Goal: Information Seeking & Learning: Find specific fact

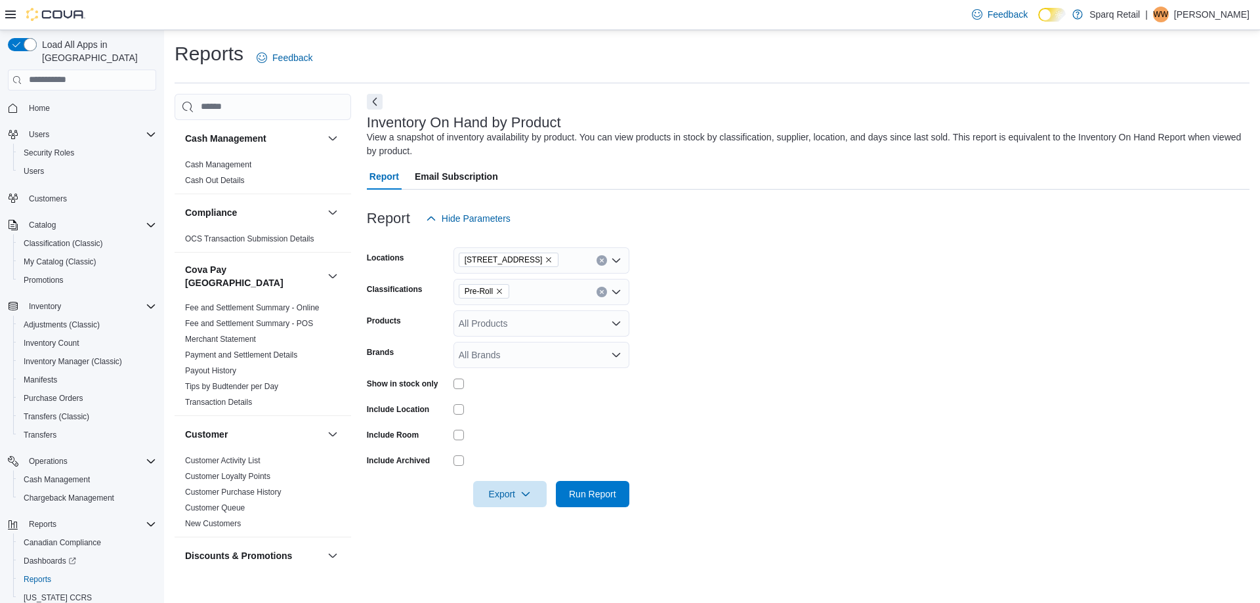
click at [910, 315] on form "Locations 24-809 Chemong Rd. Classifications Pre-Roll Products All Products Bra…" at bounding box center [808, 370] width 883 height 276
click at [502, 292] on icon "Remove Pre-Roll from selection in this group" at bounding box center [500, 291] width 8 height 8
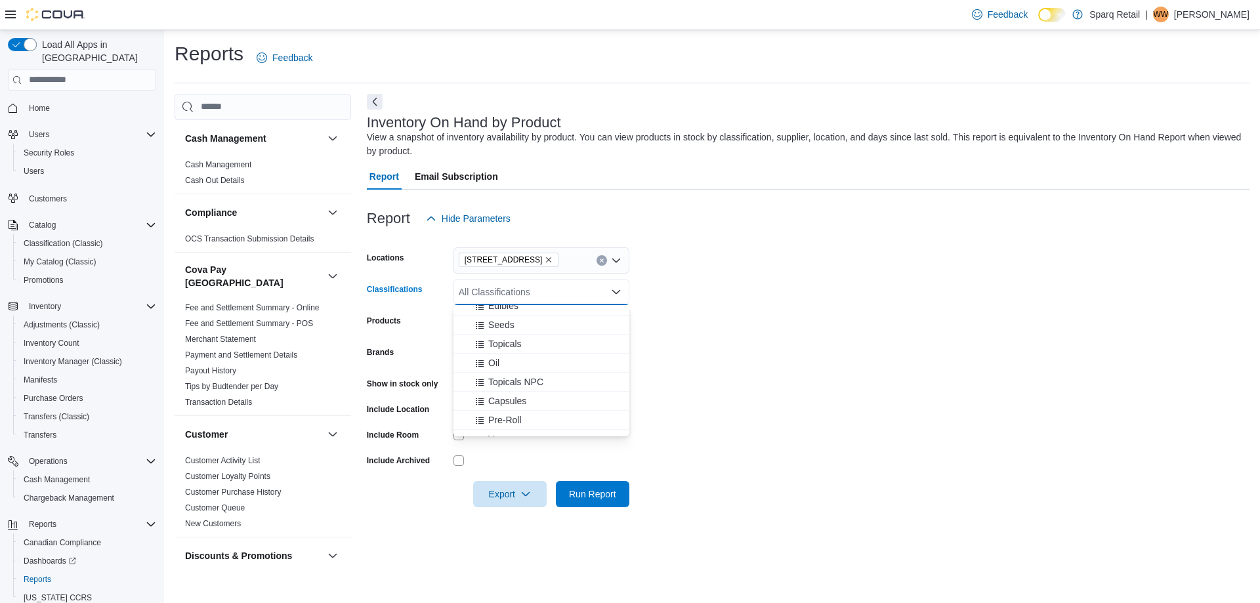
scroll to position [131, 0]
drag, startPoint x: 882, startPoint y: 360, endPoint x: 872, endPoint y: 356, distance: 11.2
click at [872, 356] on form "Locations 24-809 Chemong Rd. Classifications All Classifications Combo box. Sel…" at bounding box center [808, 370] width 883 height 276
click at [512, 295] on div "All Classifications" at bounding box center [542, 292] width 176 height 26
click at [498, 375] on span "Vapes" at bounding box center [501, 373] width 26 height 13
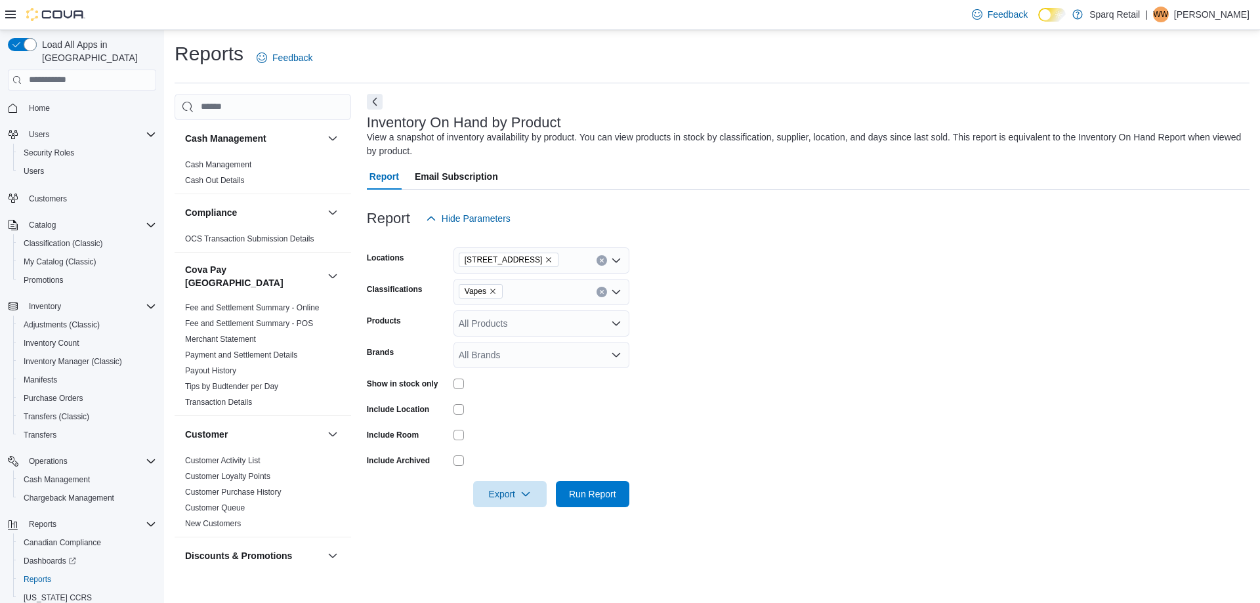
click at [780, 321] on form "Locations 24-809 Chemong Rd. Classifications Vapes Products All Products Brands…" at bounding box center [808, 370] width 883 height 276
click at [621, 291] on icon "Open list of options" at bounding box center [616, 292] width 11 height 11
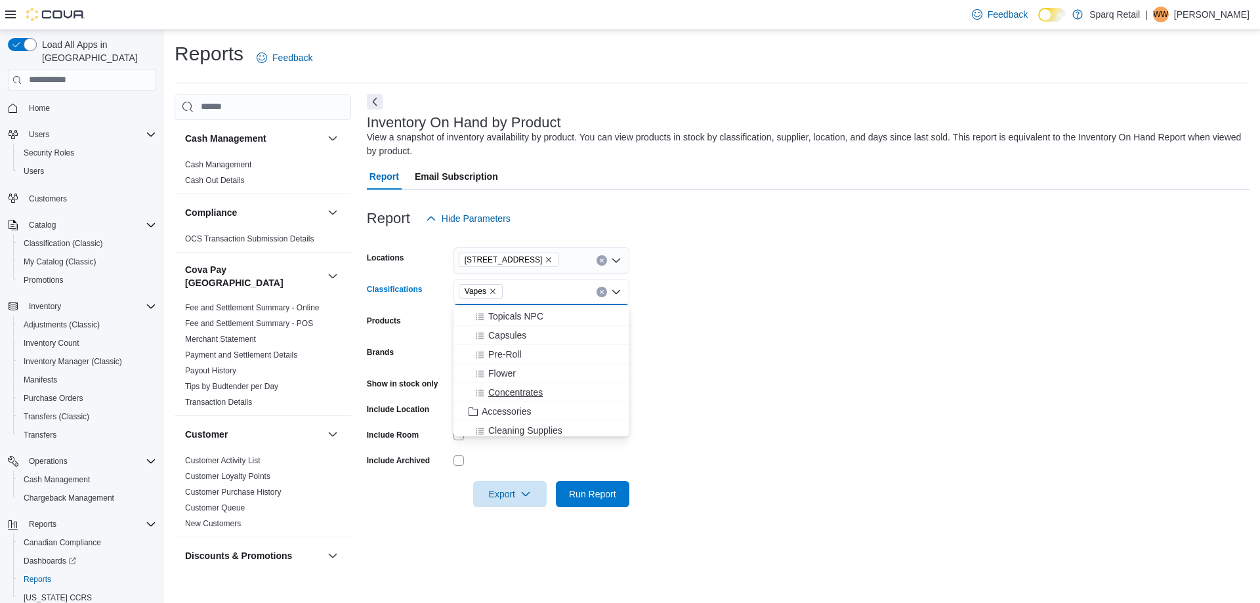
click at [511, 397] on span "Concentrates" at bounding box center [515, 392] width 54 height 13
click at [500, 336] on span "Capsules" at bounding box center [507, 335] width 38 height 13
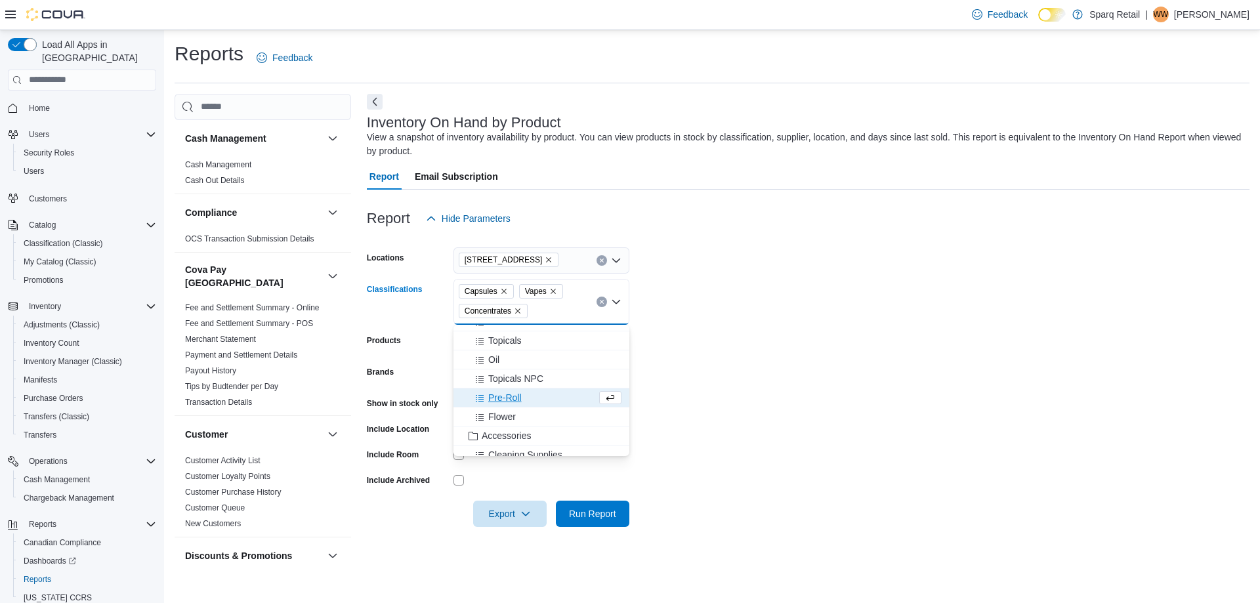
scroll to position [66, 0]
click at [499, 386] on span "Oil" at bounding box center [493, 382] width 11 height 13
click at [501, 384] on span "Topicals NPC" at bounding box center [515, 382] width 55 height 13
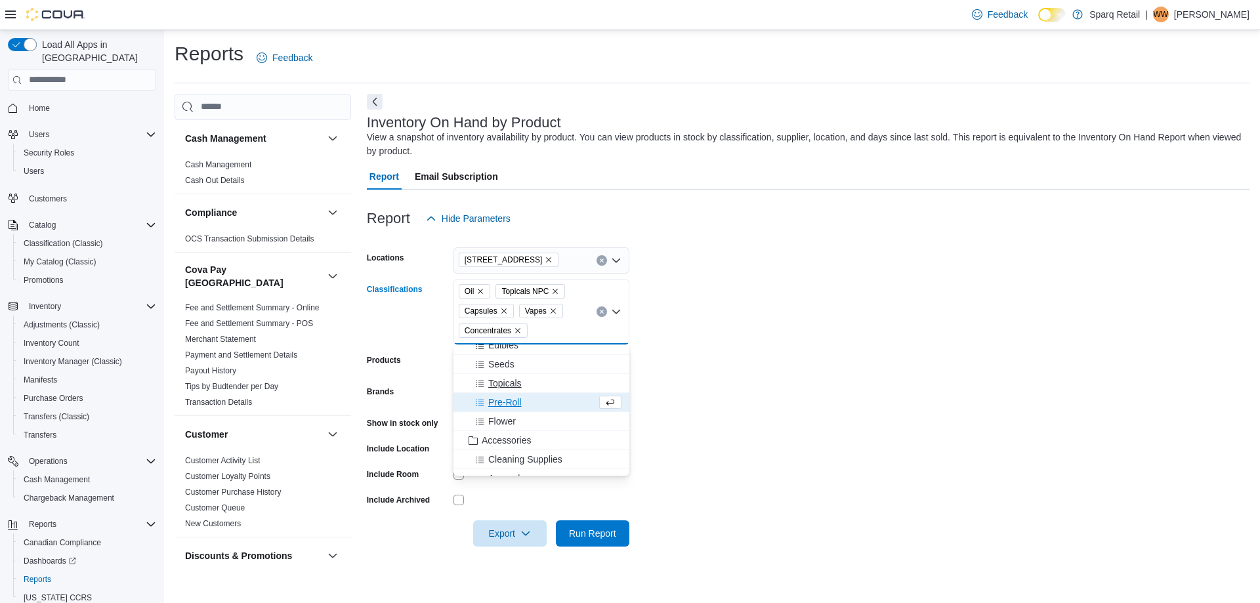
click at [497, 385] on span "Topicals" at bounding box center [504, 383] width 33 height 13
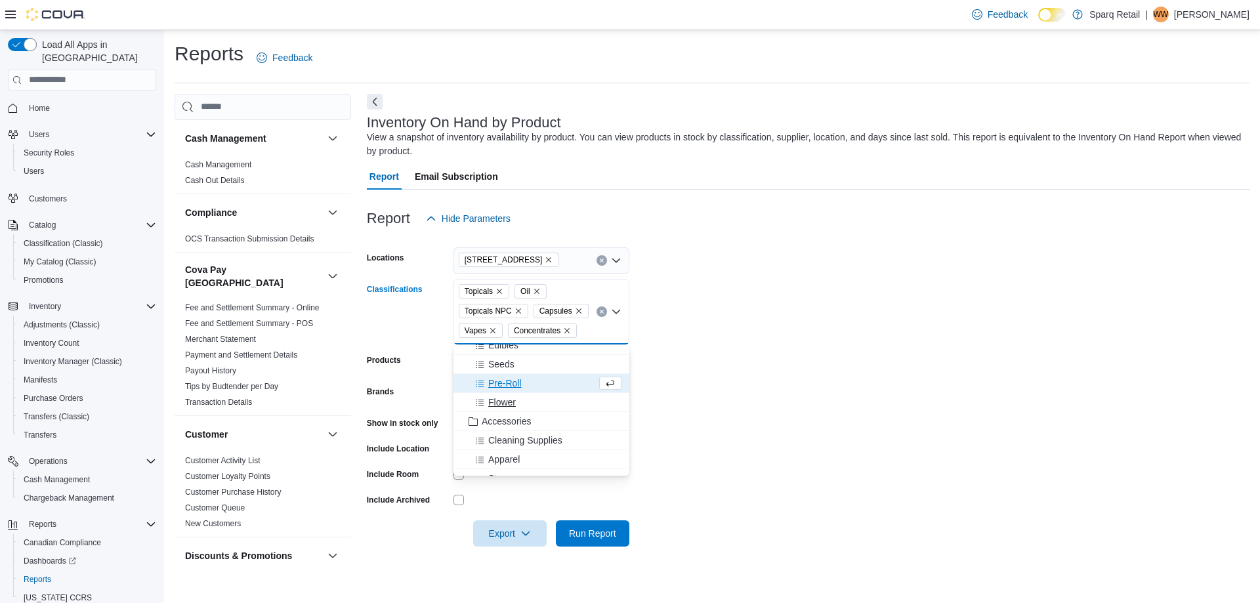
scroll to position [0, 0]
click at [618, 313] on icon "Close list of options" at bounding box center [616, 311] width 11 height 11
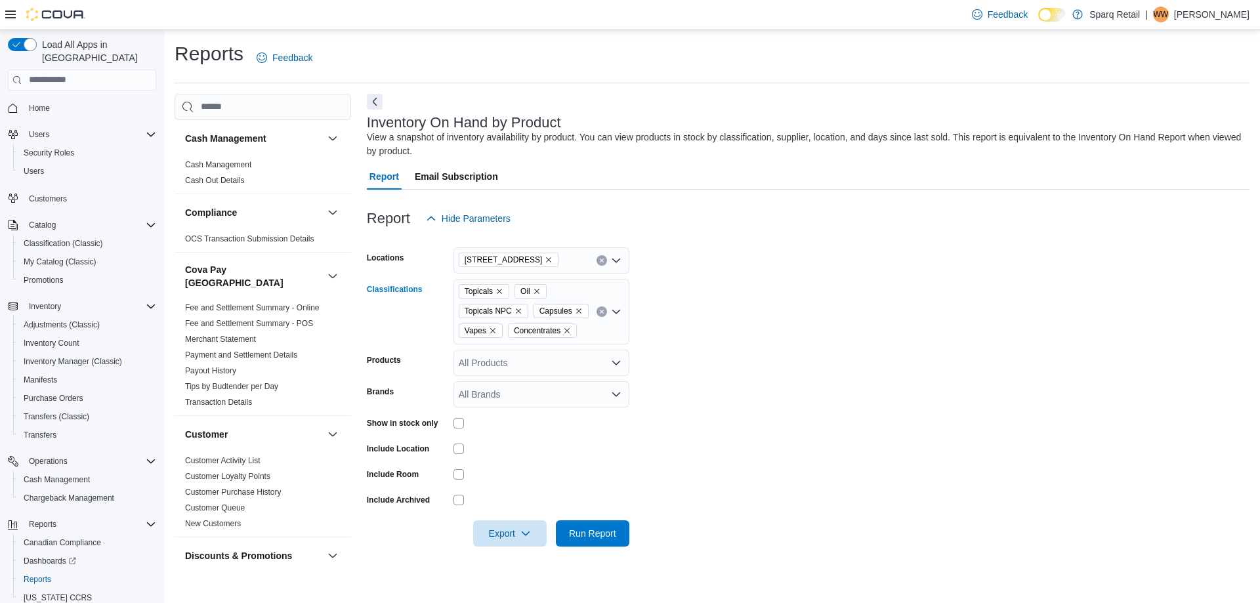
click at [613, 314] on icon "Open list of options" at bounding box center [616, 311] width 11 height 11
click at [797, 320] on form "Locations 24-809 Chemong Rd. Classifications Topicals Oil Topicals NPC Capsules…" at bounding box center [808, 389] width 883 height 315
click at [539, 534] on button "Export" at bounding box center [510, 533] width 74 height 26
click at [501, 454] on span "Export to Excel" at bounding box center [511, 455] width 59 height 11
drag, startPoint x: 749, startPoint y: 205, endPoint x: 499, endPoint y: 22, distance: 310.3
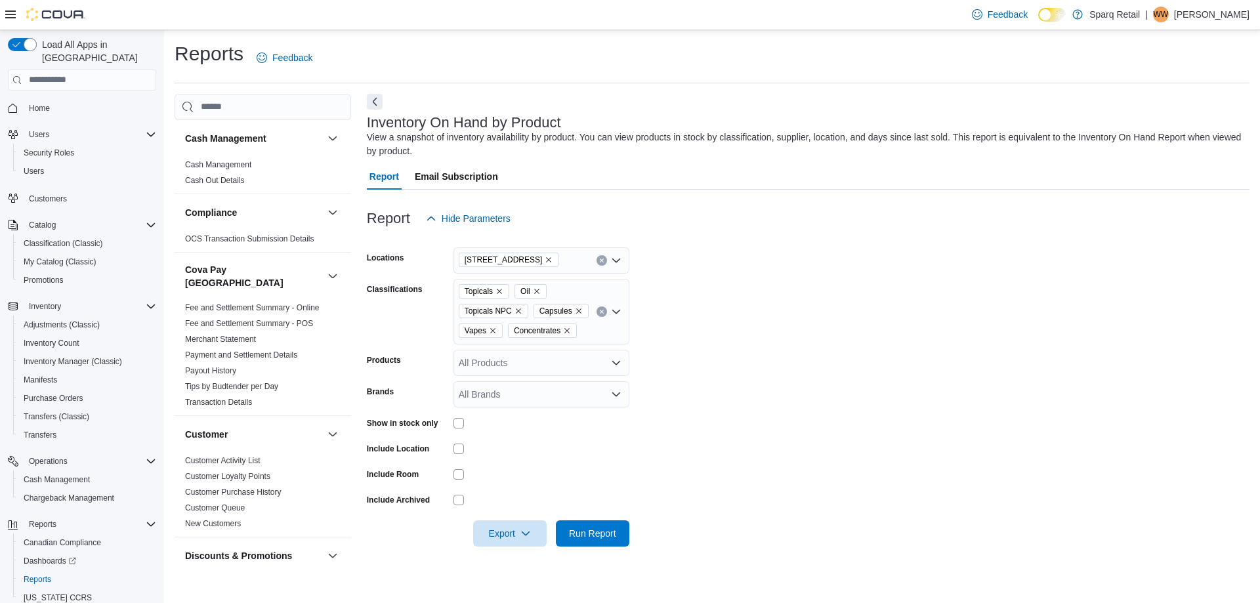
click at [707, 194] on div "Report Hide Parameters Locations 24-809 Chemong Rd. Classifications Topicals Oi…" at bounding box center [808, 376] width 883 height 373
click at [832, 265] on form "Locations 24-809 Chemong Rd. Classifications Topicals Oil Topicals NPC Capsules…" at bounding box center [808, 389] width 883 height 315
click at [815, 285] on form "Locations 24-809 Chemong Rd. Classifications Topicals Oil Topicals NPC Capsules…" at bounding box center [808, 389] width 883 height 315
click at [601, 315] on button "Clear input" at bounding box center [602, 311] width 11 height 11
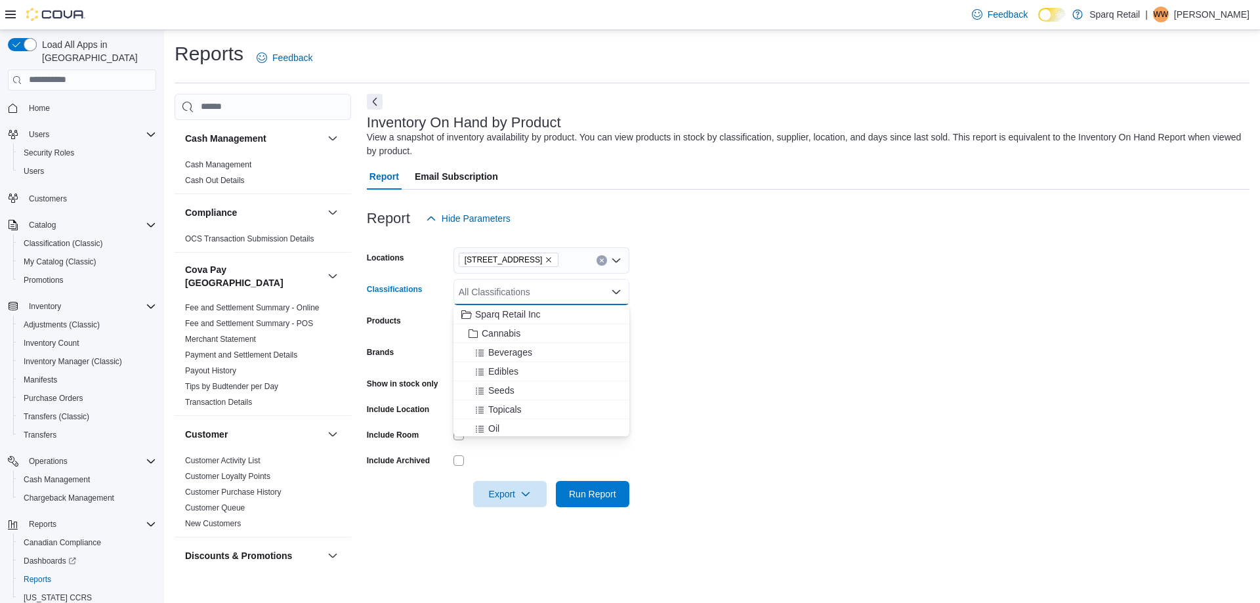
click at [873, 364] on form "Locations 24-809 Chemong Rd. Classifications All Classifications Combo box. Sel…" at bounding box center [808, 370] width 883 height 276
click at [490, 295] on div "All Classifications" at bounding box center [542, 292] width 176 height 26
click at [499, 356] on span "Beverages" at bounding box center [510, 352] width 44 height 13
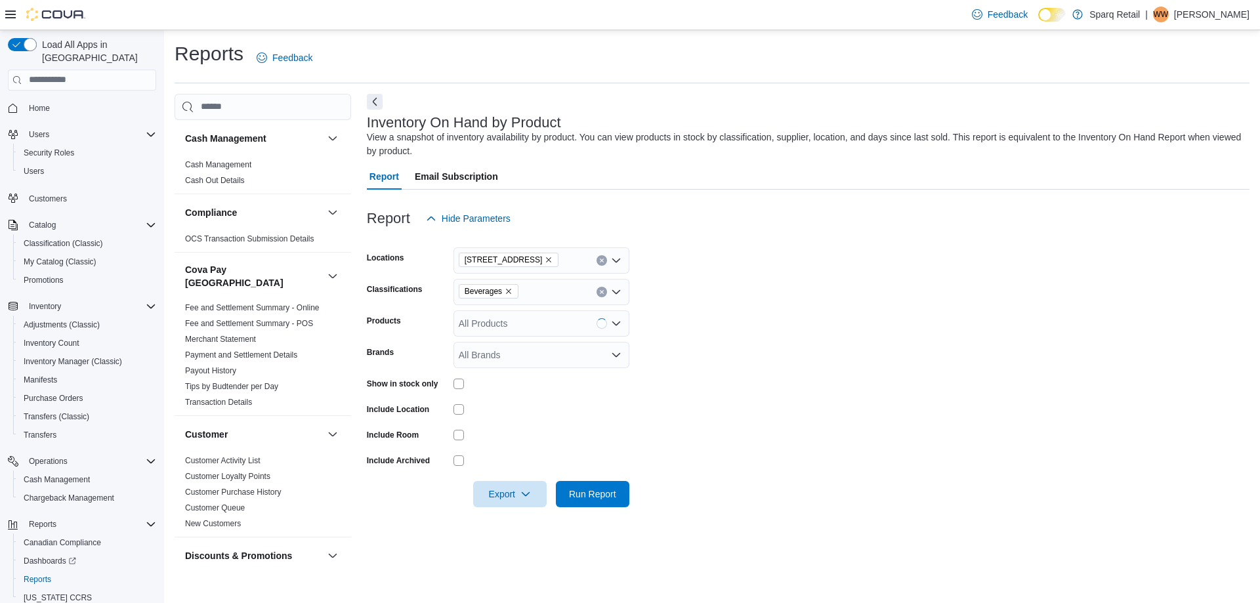
click at [755, 356] on form "Locations 24-809 Chemong Rd. Classifications Beverages Products All Products Br…" at bounding box center [808, 370] width 883 height 276
click at [508, 493] on span "Export" at bounding box center [510, 493] width 58 height 26
click at [511, 514] on button "Export to Excel" at bounding box center [512, 520] width 75 height 26
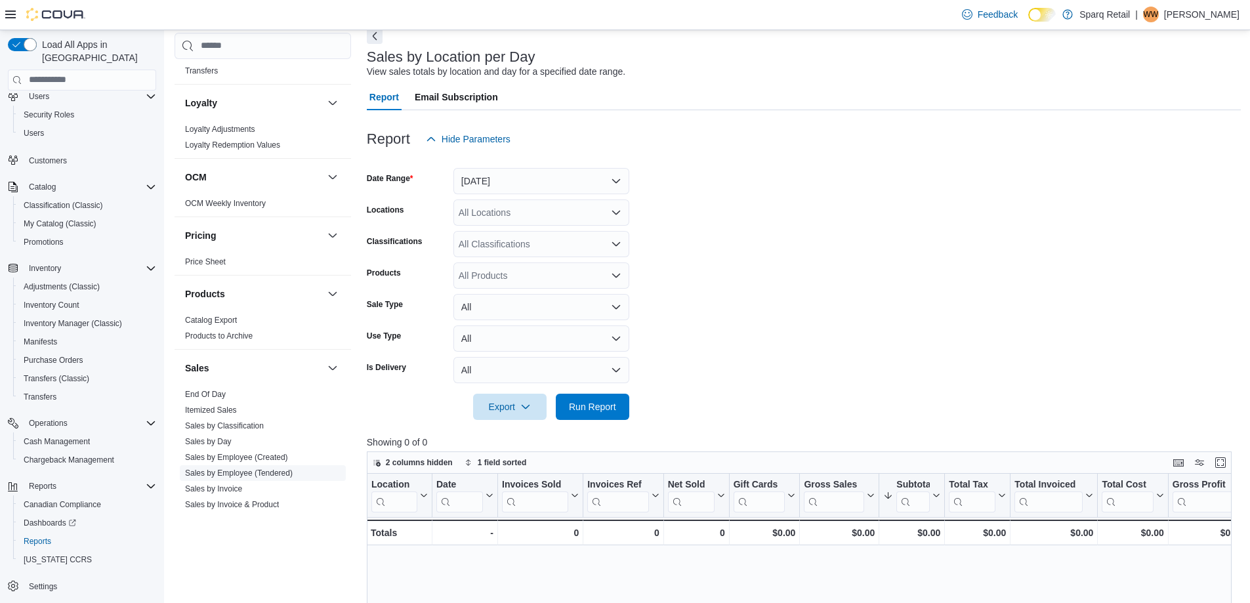
scroll to position [966, 0]
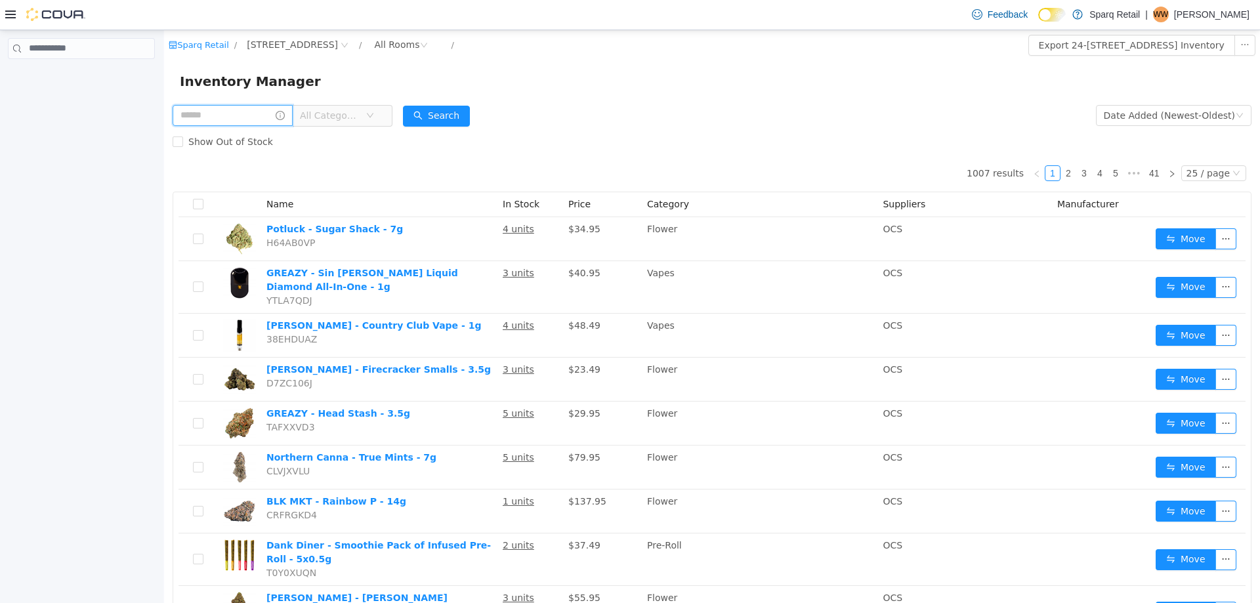
click at [214, 114] on input "text" at bounding box center [233, 114] width 120 height 21
type input "**********"
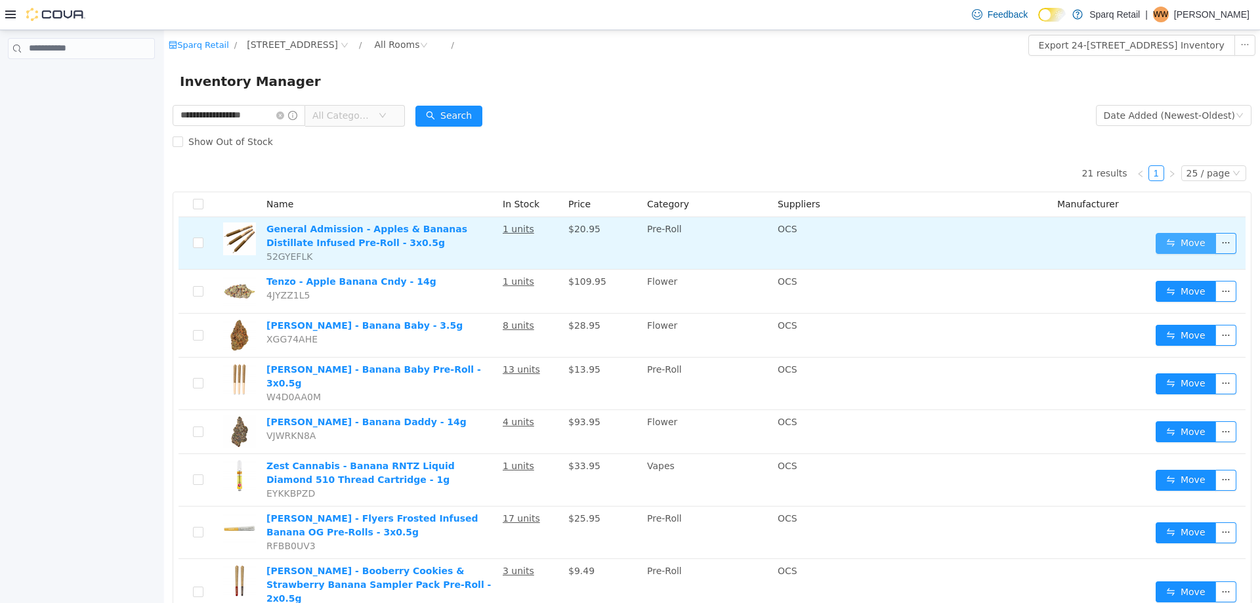
click at [1175, 243] on button "Move" at bounding box center [1186, 242] width 60 height 21
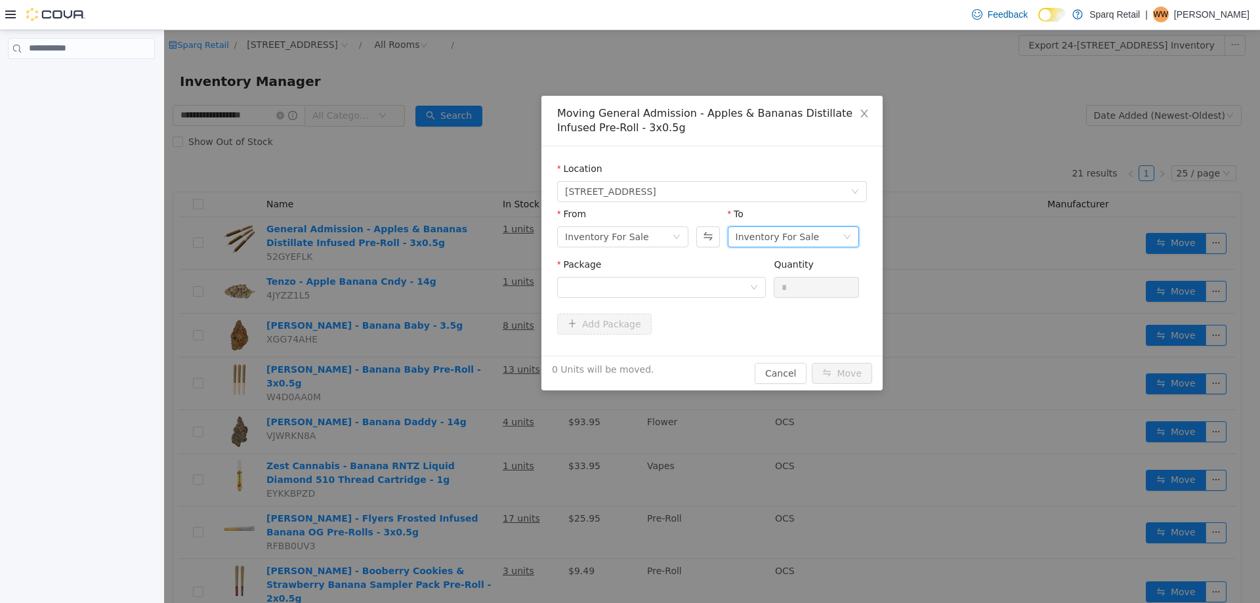
click at [790, 236] on div "Inventory For Sale" at bounding box center [778, 236] width 84 height 20
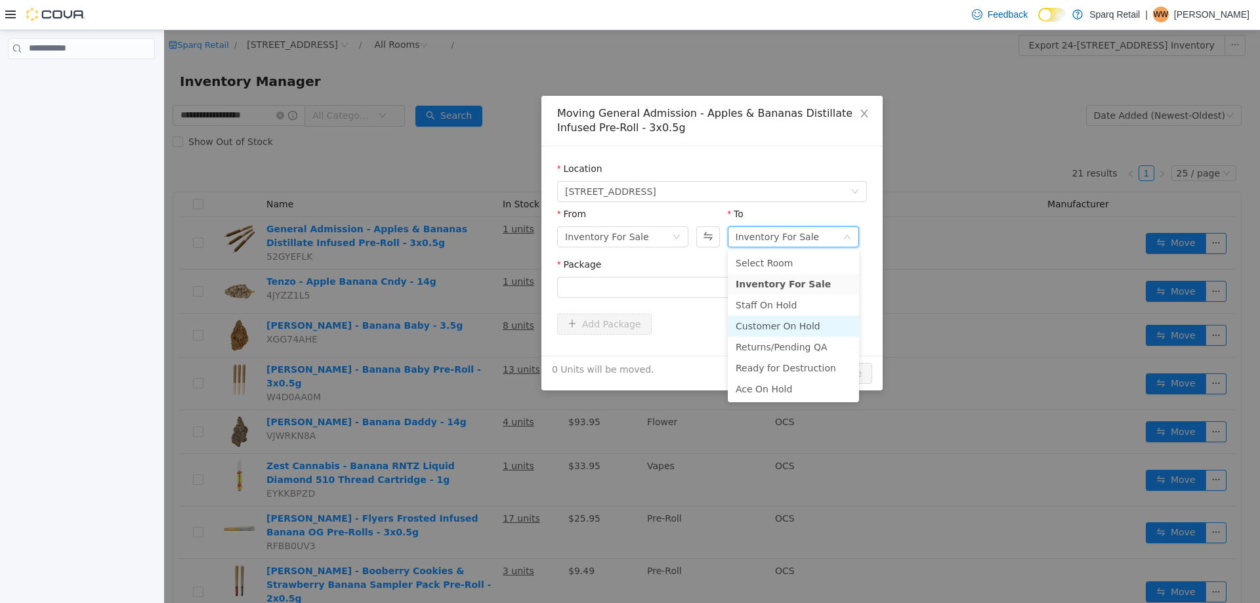
click at [756, 329] on li "Customer On Hold" at bounding box center [793, 325] width 131 height 21
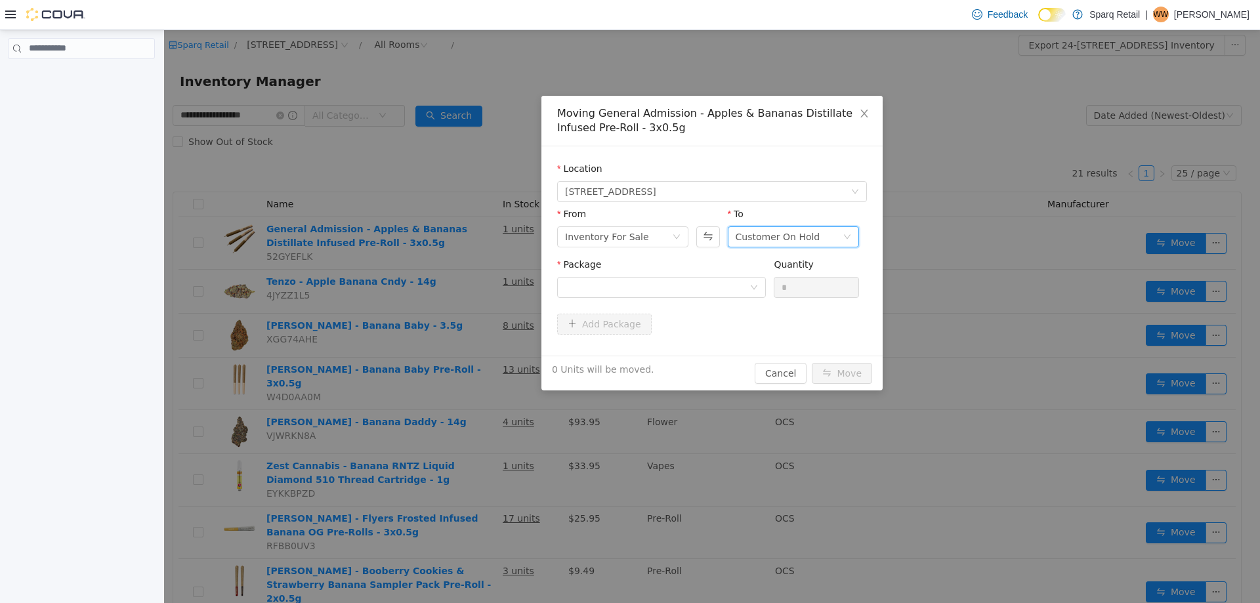
click at [648, 300] on div "Package" at bounding box center [661, 279] width 209 height 45
drag, startPoint x: 666, startPoint y: 284, endPoint x: 684, endPoint y: 294, distance: 20.3
click at [667, 289] on div at bounding box center [657, 287] width 184 height 20
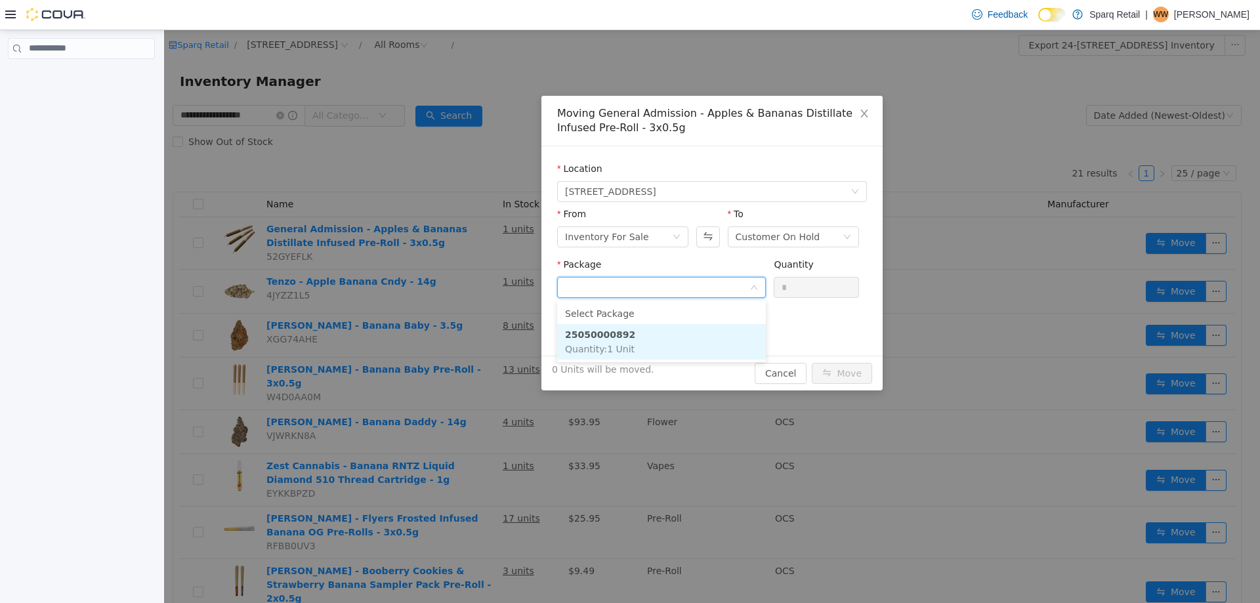
drag, startPoint x: 665, startPoint y: 340, endPoint x: 700, endPoint y: 319, distance: 41.2
click at [666, 341] on li "25050000892 Quantity : 1 Unit" at bounding box center [661, 341] width 209 height 35
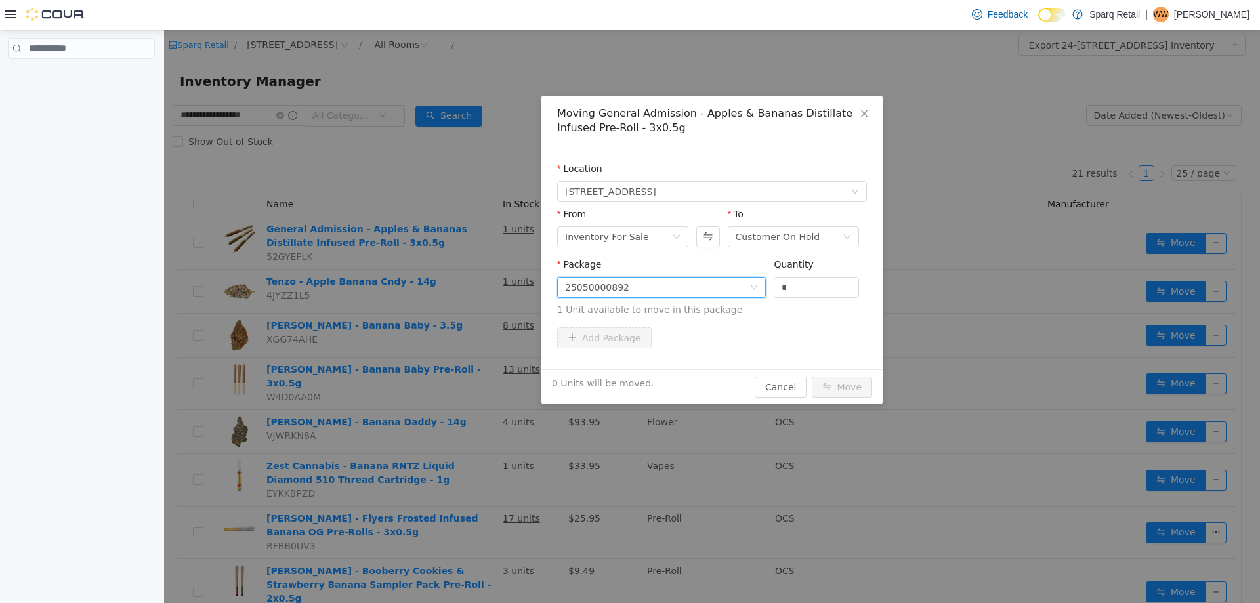
click at [734, 294] on span "Package 25050000892 Quantity * 1 Unit available to move in this package" at bounding box center [712, 288] width 310 height 58
type input "*"
click at [843, 381] on button "Move" at bounding box center [842, 386] width 60 height 21
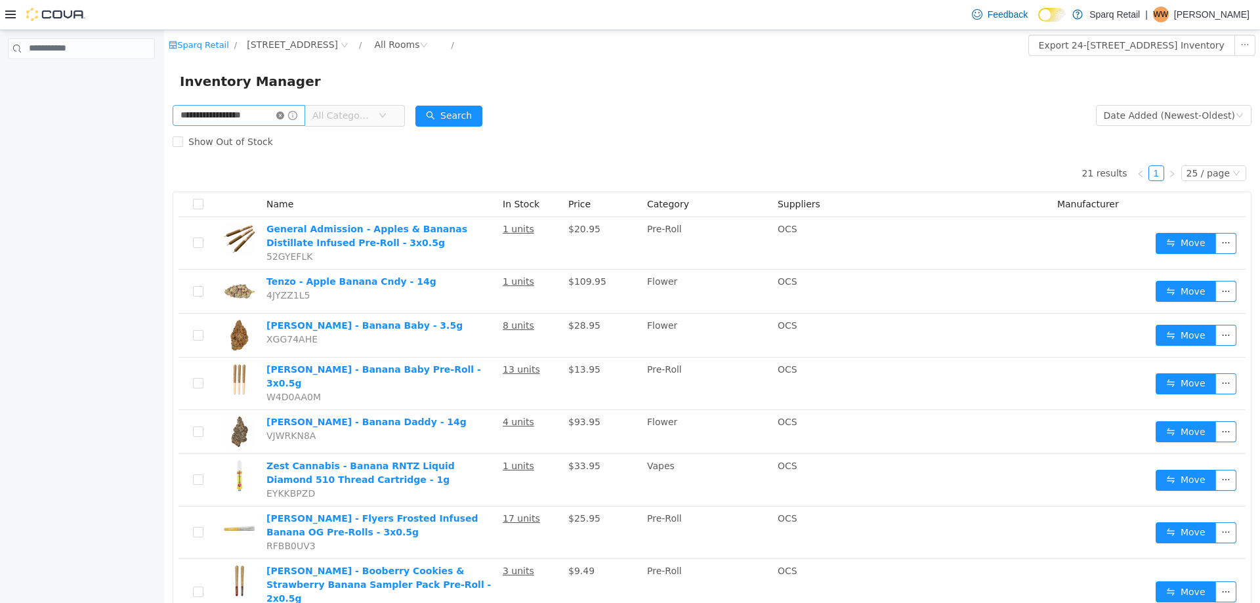
click at [284, 111] on icon "icon: close-circle" at bounding box center [280, 115] width 8 height 8
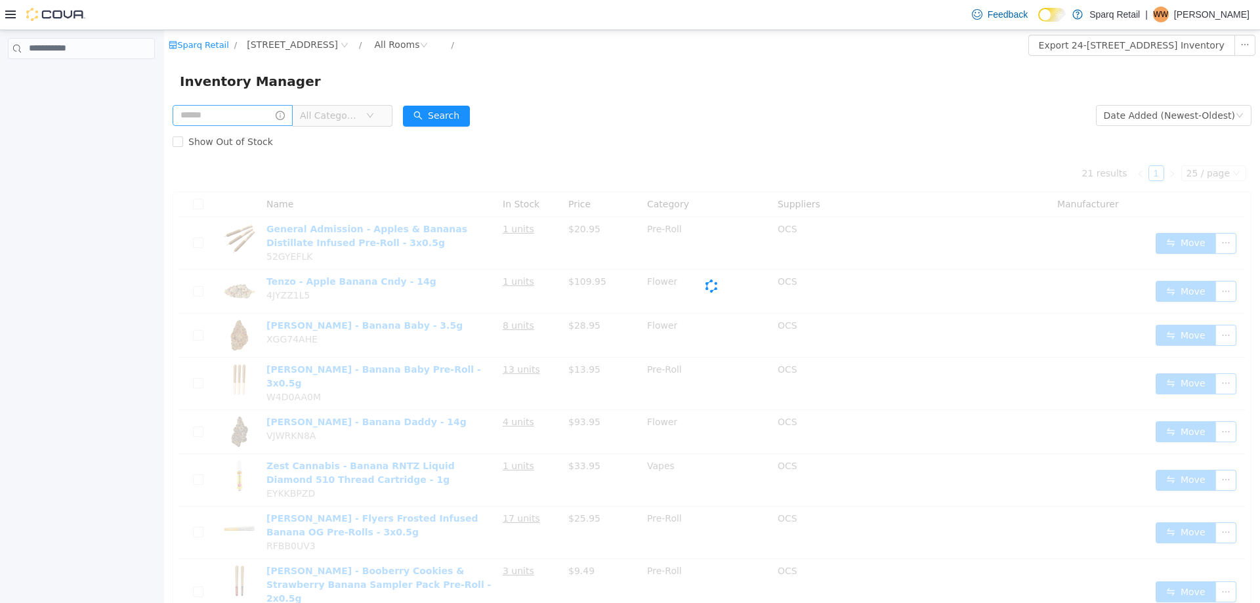
drag, startPoint x: 747, startPoint y: 132, endPoint x: 671, endPoint y: 130, distance: 76.2
click at [746, 132] on div "Show Out of Stock" at bounding box center [712, 141] width 1079 height 26
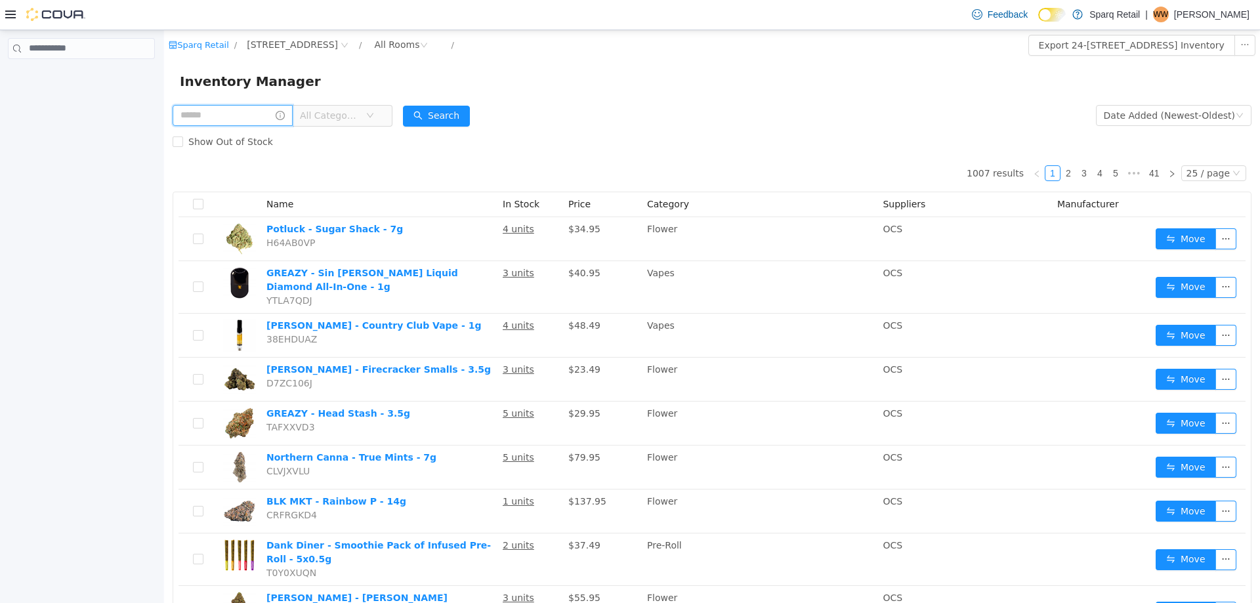
click at [222, 116] on input "text" at bounding box center [233, 114] width 120 height 21
type input "******"
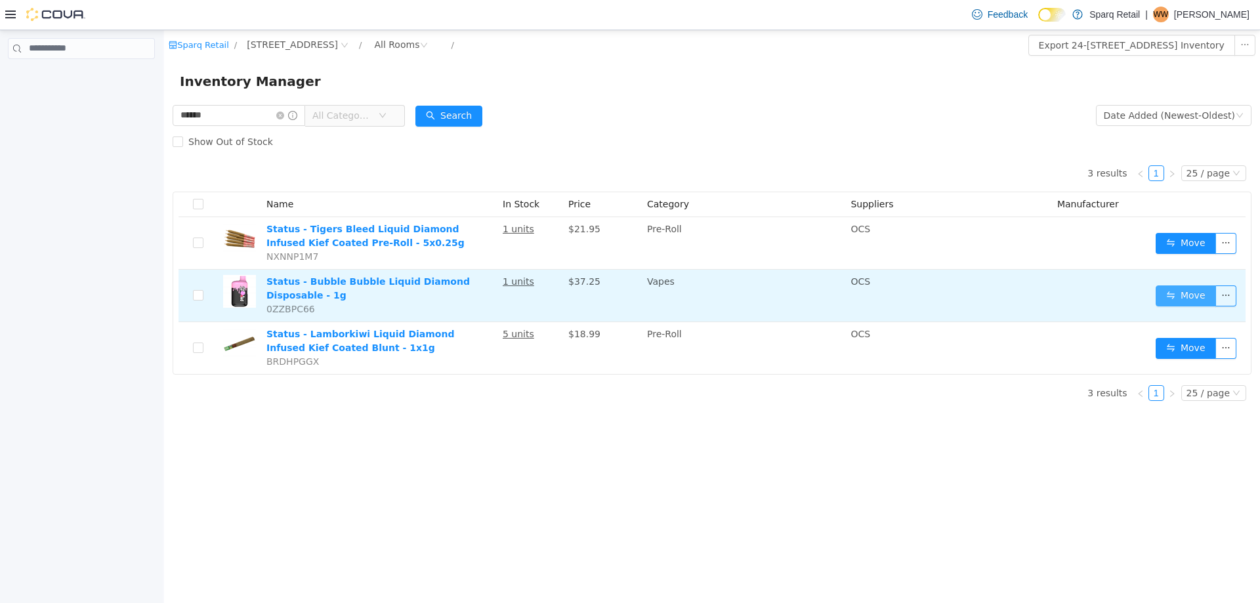
click at [1180, 294] on button "Move" at bounding box center [1186, 295] width 60 height 21
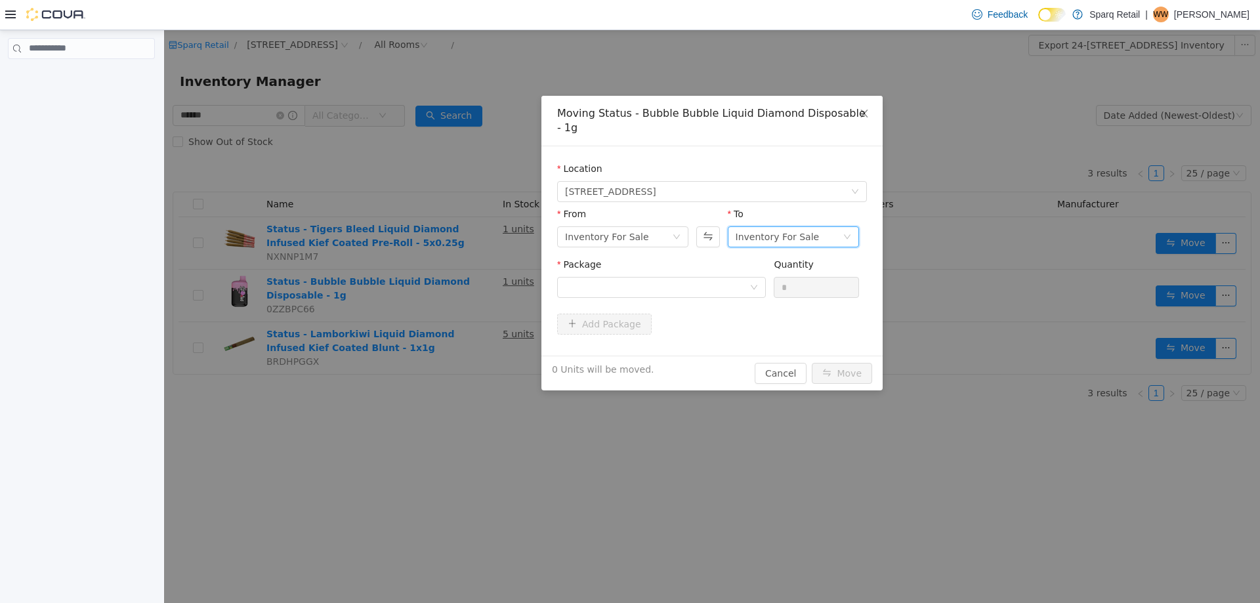
click at [775, 226] on div "Inventory For Sale" at bounding box center [778, 236] width 84 height 20
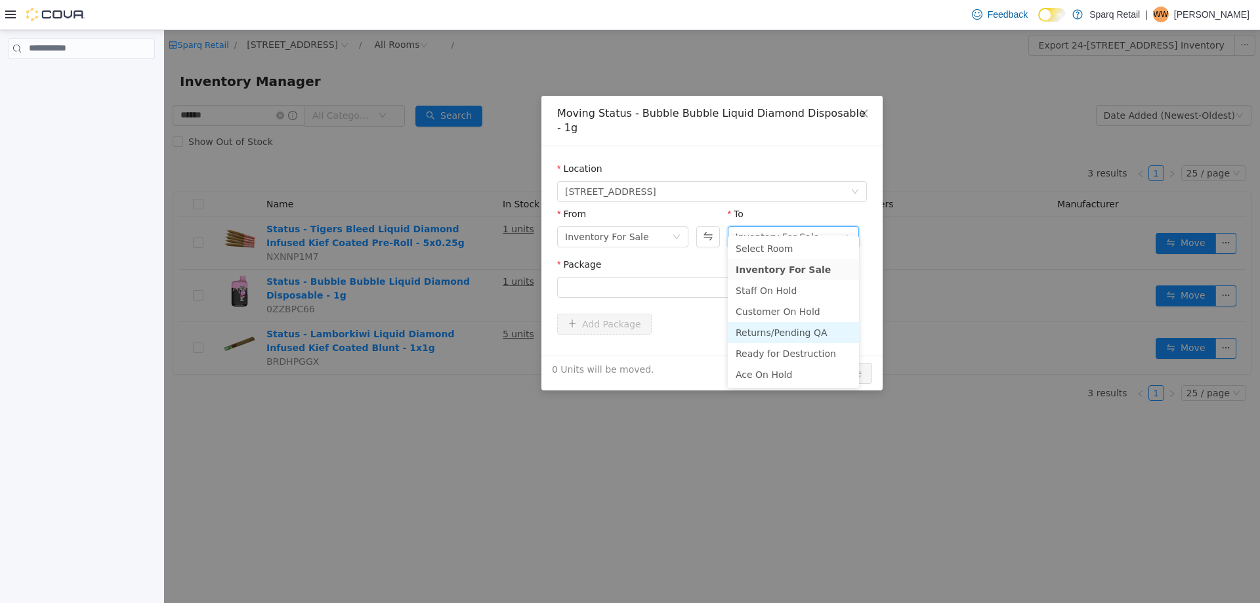
click at [795, 335] on li "Returns/Pending QA" at bounding box center [793, 332] width 131 height 21
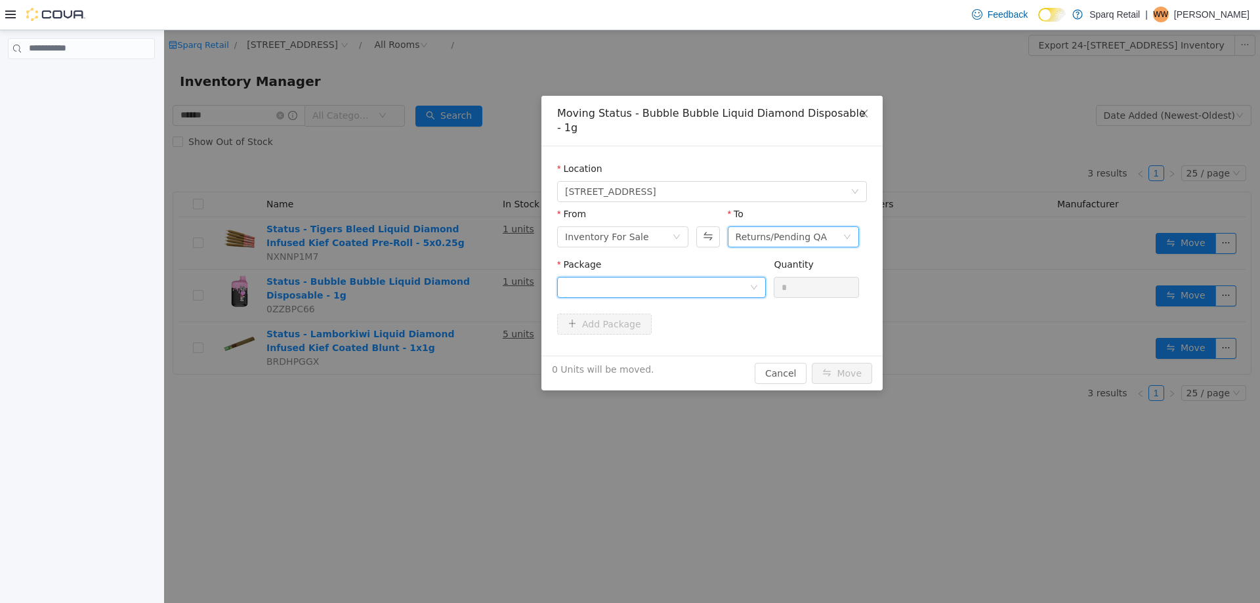
click at [627, 277] on div at bounding box center [657, 287] width 184 height 20
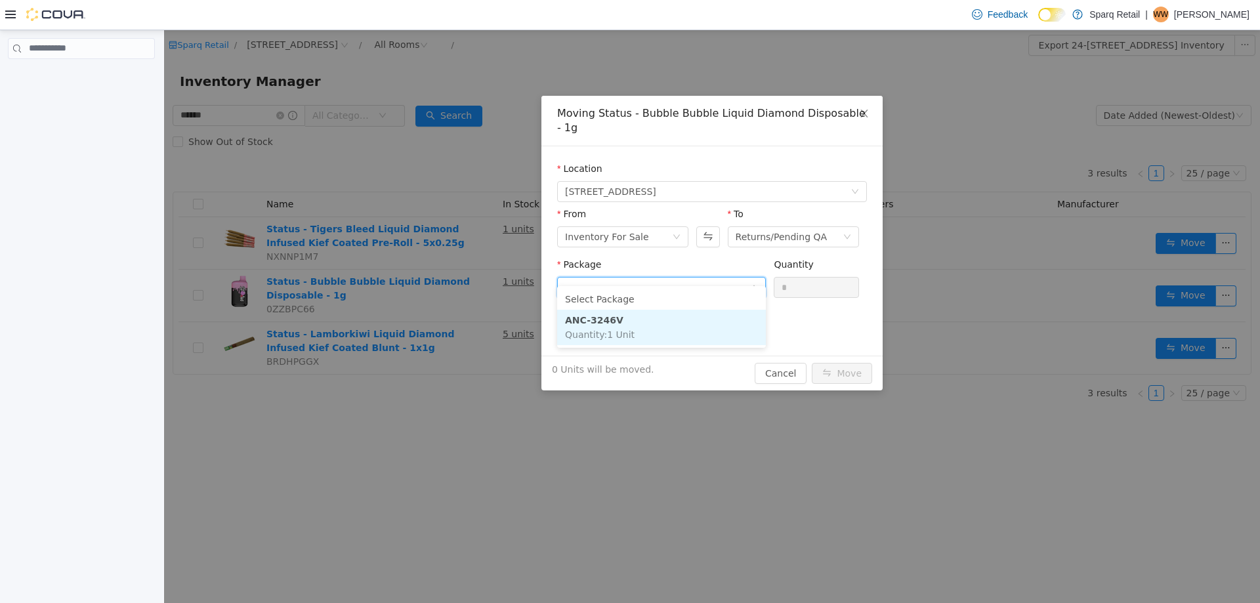
click at [589, 312] on li "ANC-3246V Quantity : 1 Unit" at bounding box center [661, 326] width 209 height 35
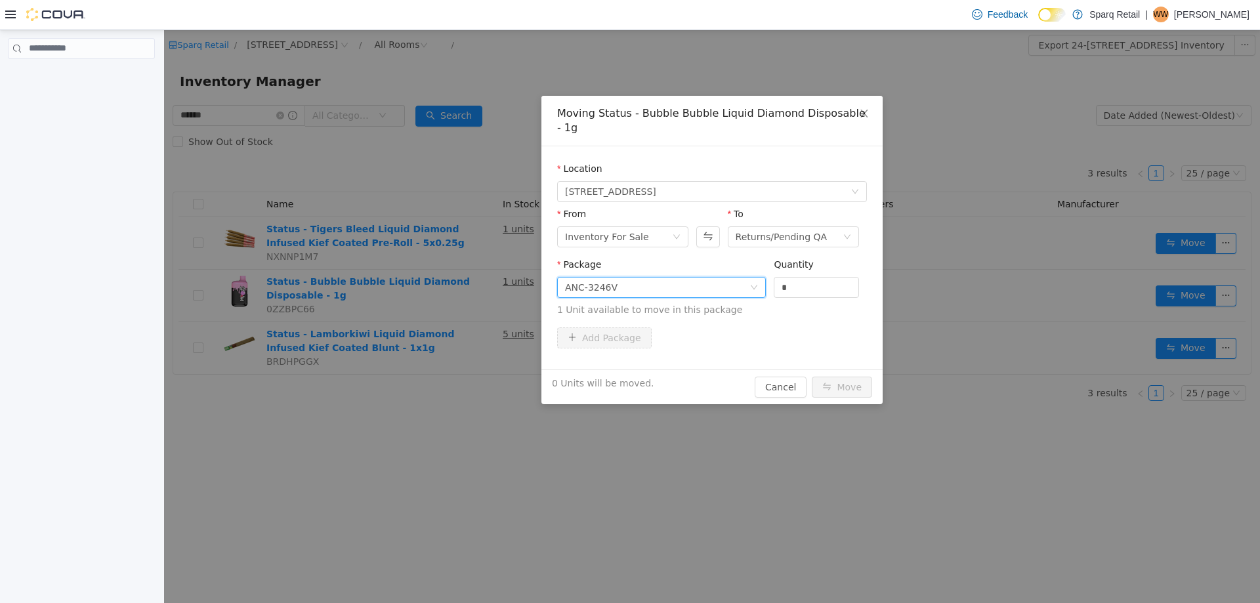
click at [709, 274] on span "Package ANC-3246V Quantity * 1 Unit available to move in this package" at bounding box center [712, 288] width 310 height 58
type input "*"
click at [844, 376] on button "Move" at bounding box center [842, 386] width 60 height 21
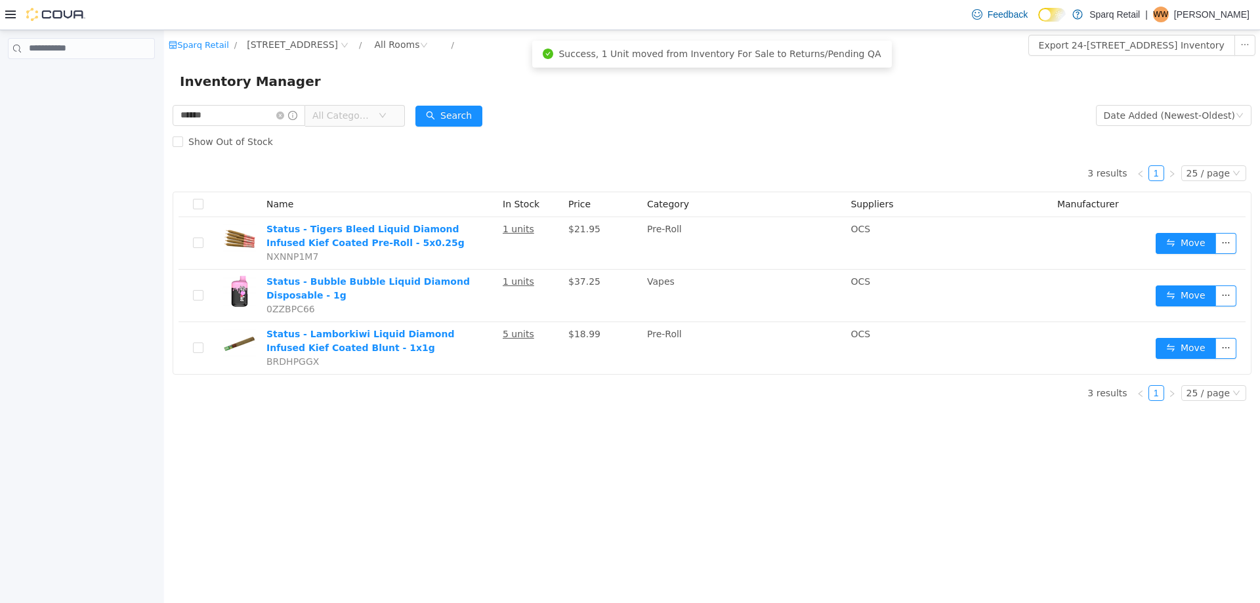
click at [774, 467] on div "Sparq Retail / 24-809 Chemong Rd. / All Rooms / Export 24-809 Chemong Rd. Inven…" at bounding box center [712, 316] width 1096 height 573
click at [284, 114] on icon "icon: close-circle" at bounding box center [280, 115] width 8 height 8
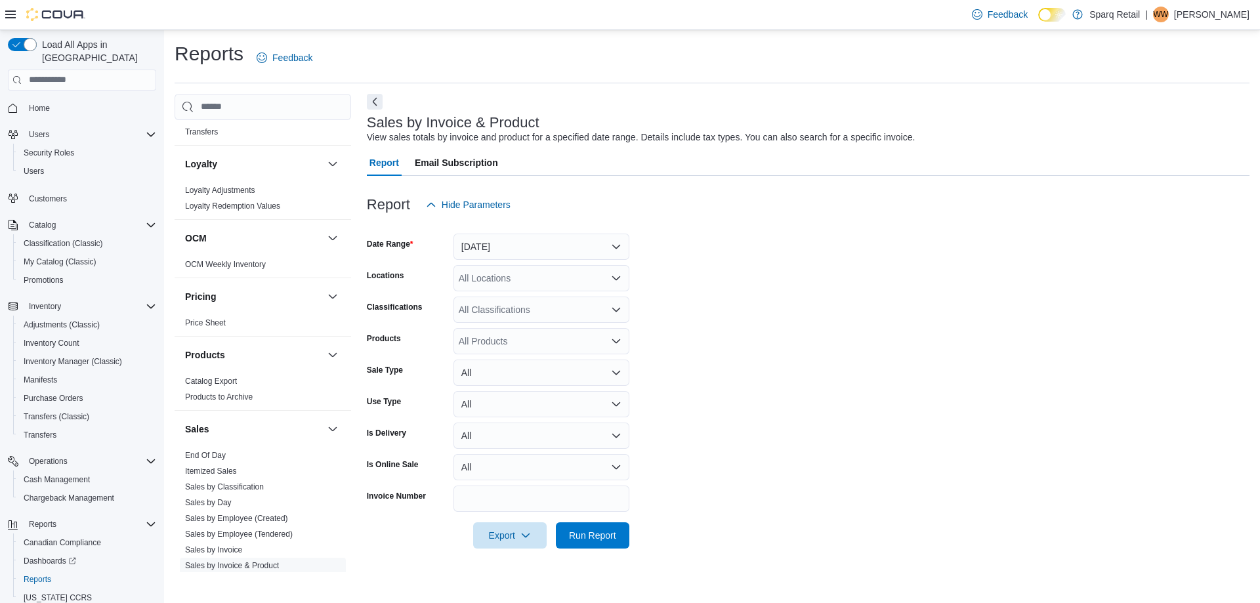
scroll to position [966, 0]
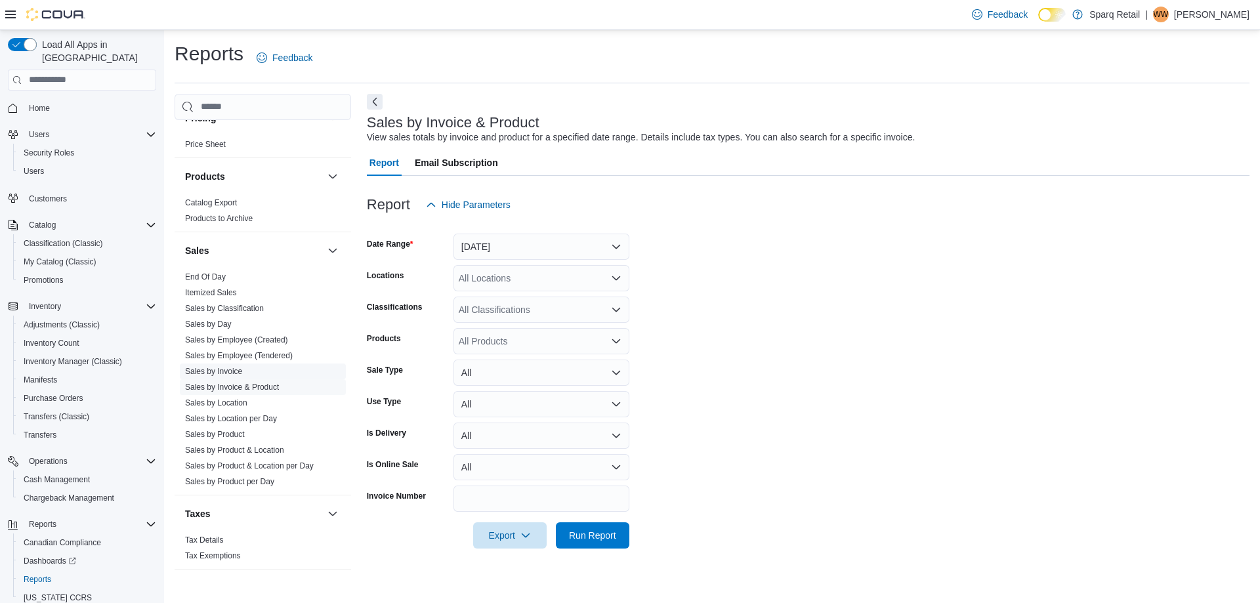
click at [213, 367] on link "Sales by Invoice" at bounding box center [213, 371] width 57 height 9
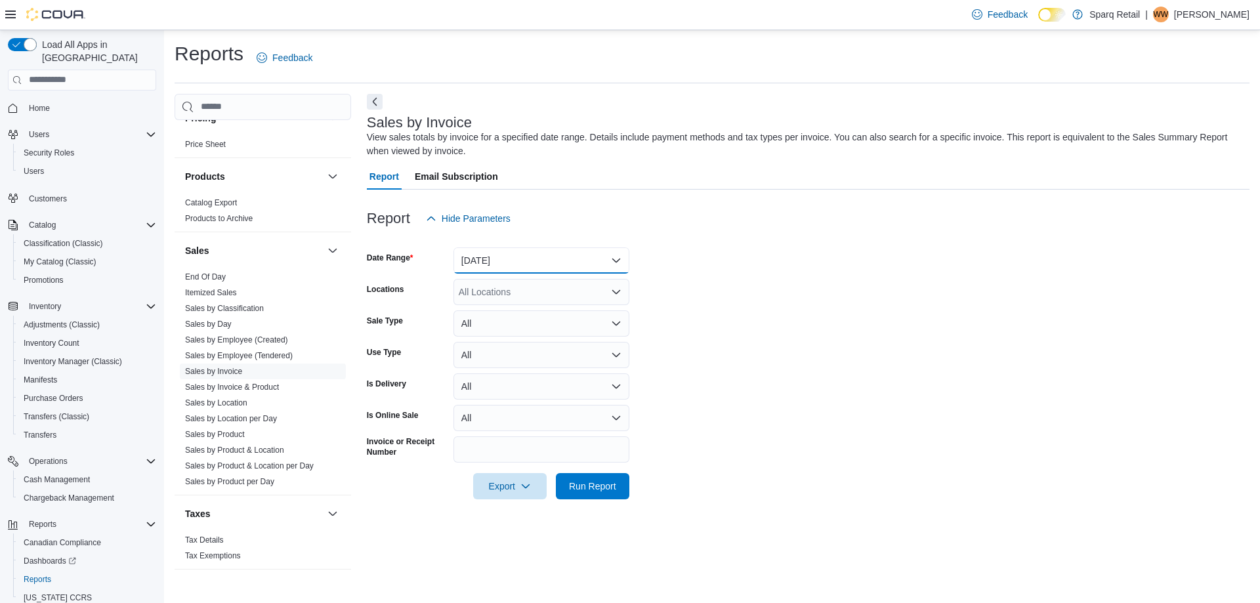
drag, startPoint x: 526, startPoint y: 255, endPoint x: 522, endPoint y: 263, distance: 8.2
click at [526, 255] on button "Yesterday" at bounding box center [542, 260] width 176 height 26
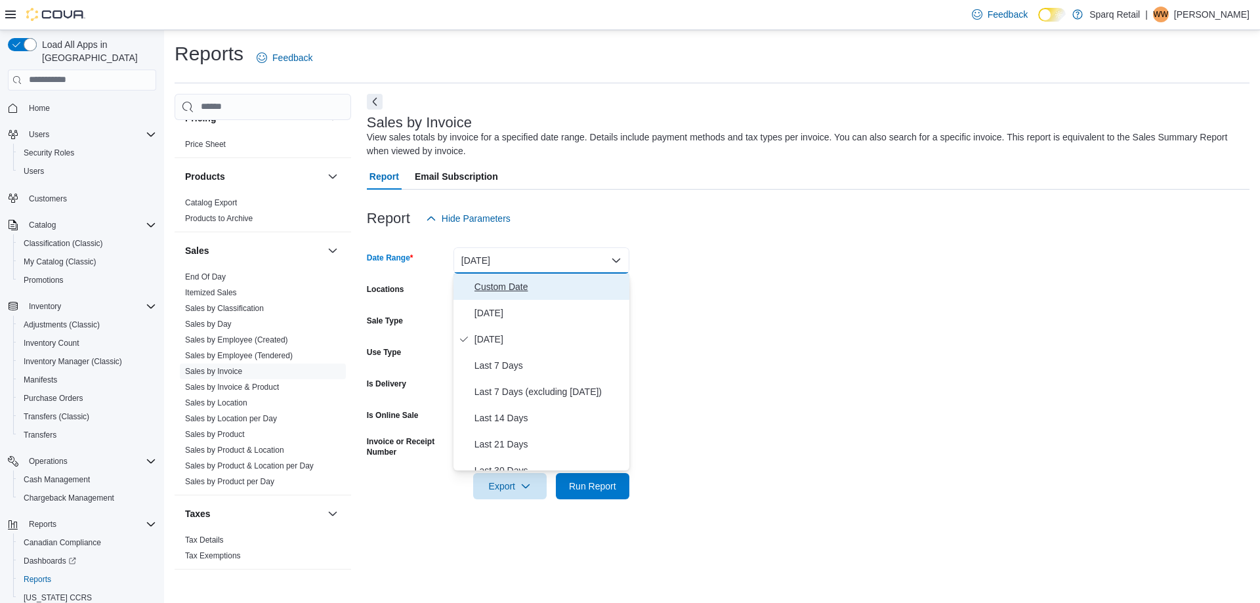
click at [497, 285] on span "Custom Date" at bounding box center [550, 287] width 150 height 16
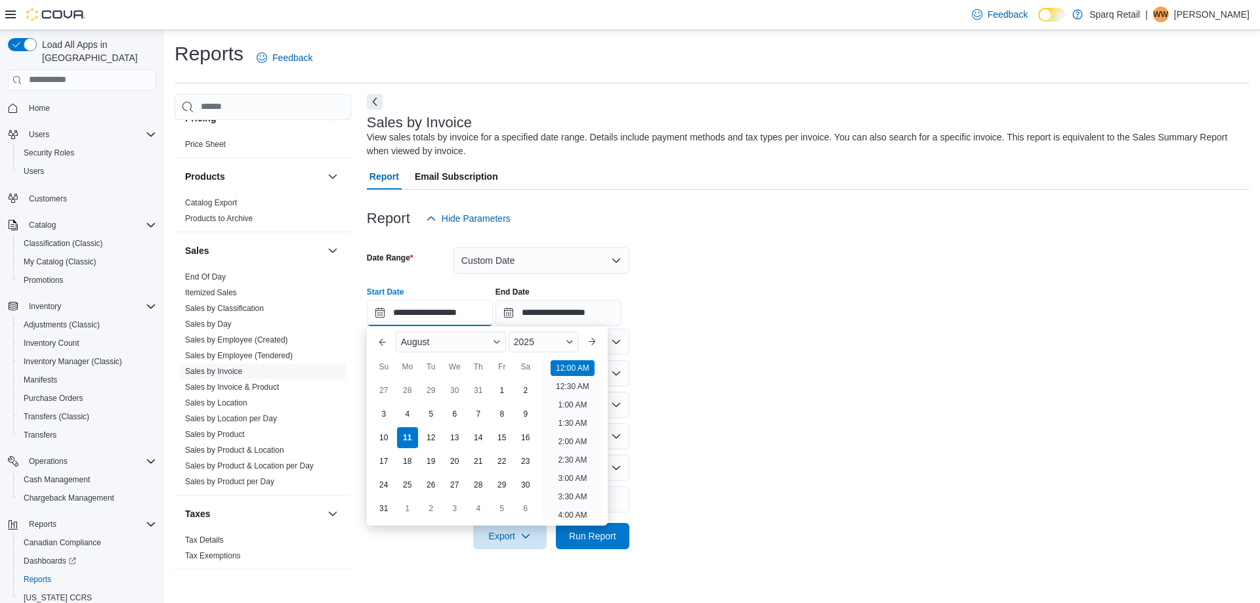
click at [415, 316] on input "**********" at bounding box center [430, 313] width 126 height 26
click at [379, 413] on div "3" at bounding box center [383, 413] width 23 height 23
type input "**********"
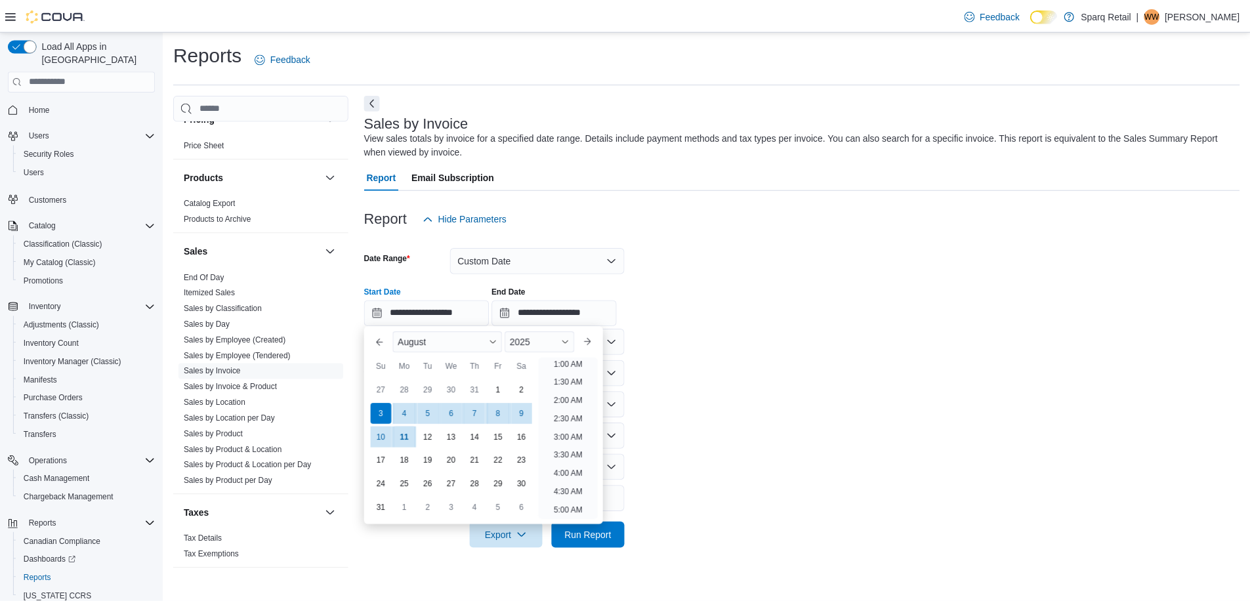
scroll to position [3, 0]
click at [835, 383] on form "**********" at bounding box center [808, 391] width 883 height 318
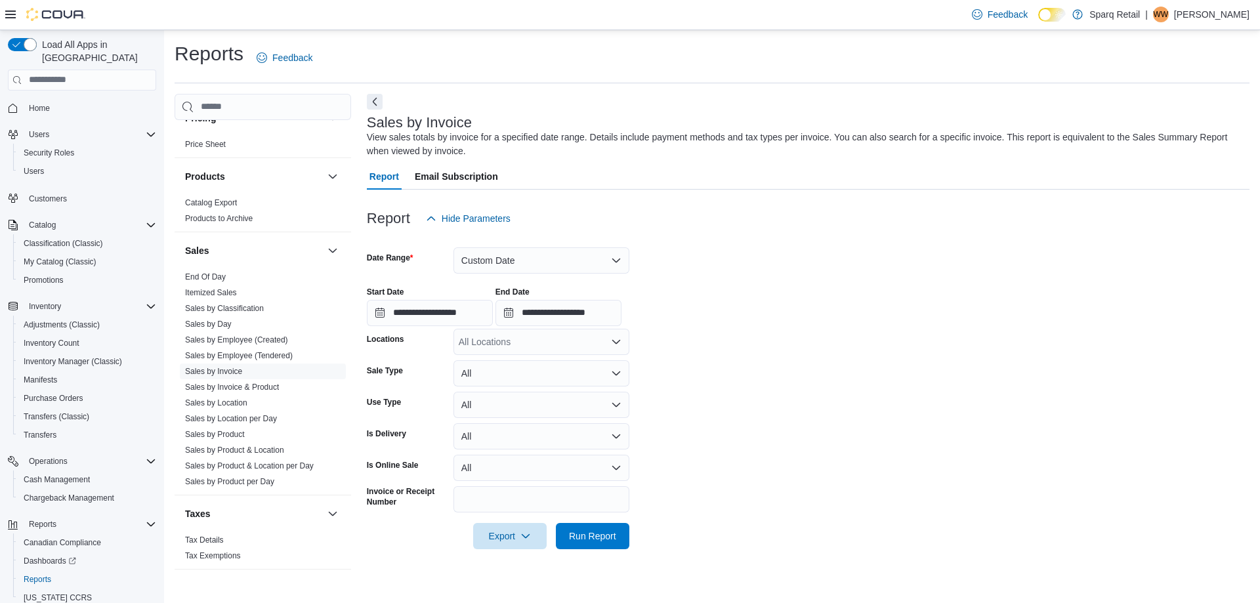
click at [501, 337] on div "All Locations" at bounding box center [542, 342] width 176 height 26
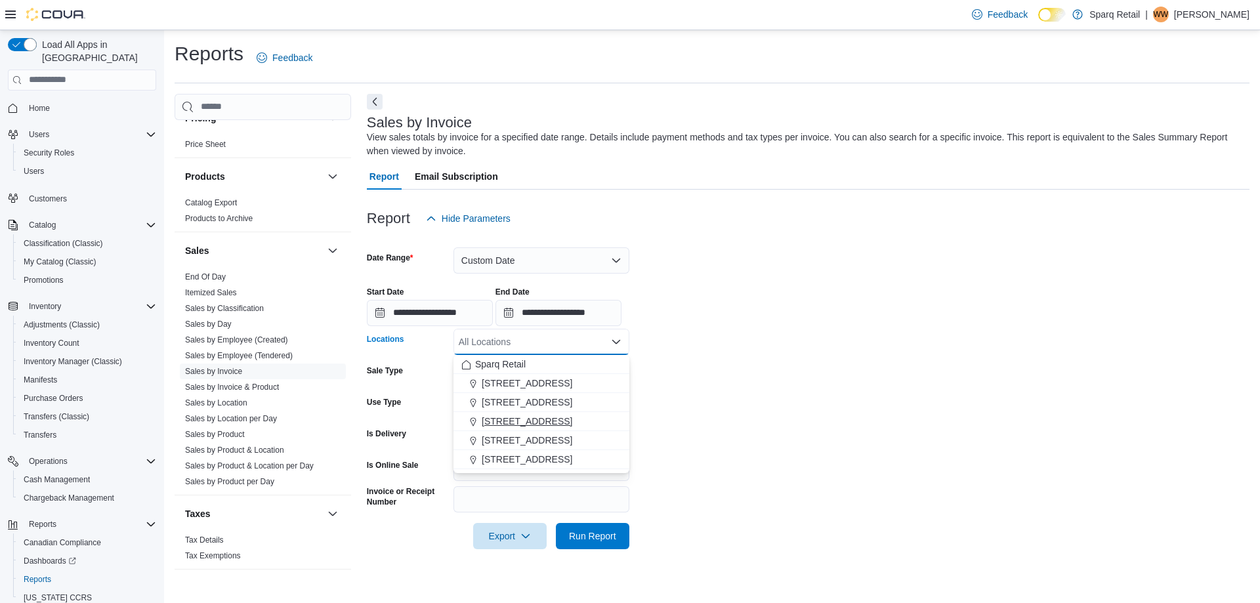
click at [508, 420] on span "24-809 Chemong Rd." at bounding box center [527, 421] width 91 height 13
click at [862, 368] on form "**********" at bounding box center [808, 391] width 883 height 318
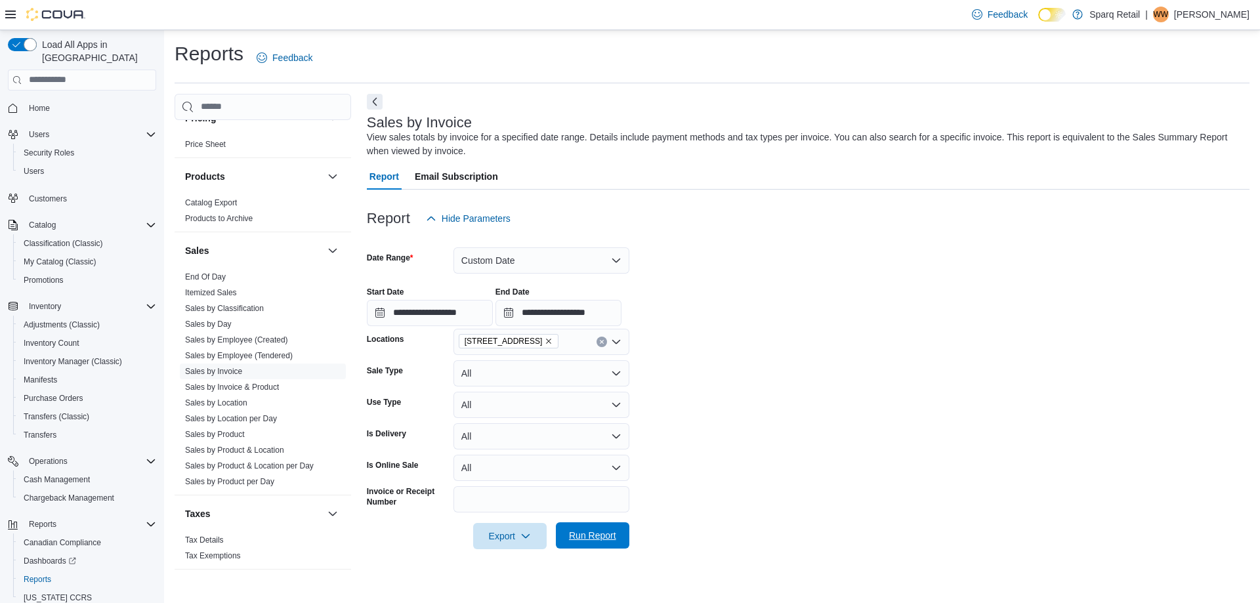
click at [595, 534] on span "Run Report" at bounding box center [592, 535] width 47 height 13
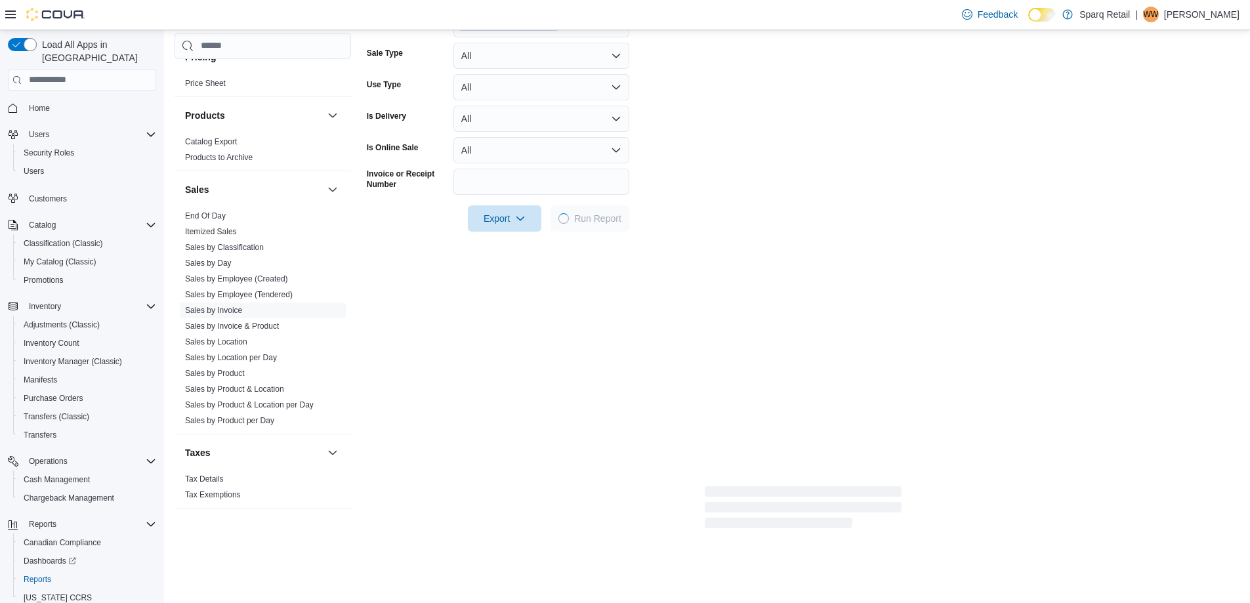
scroll to position [328, 0]
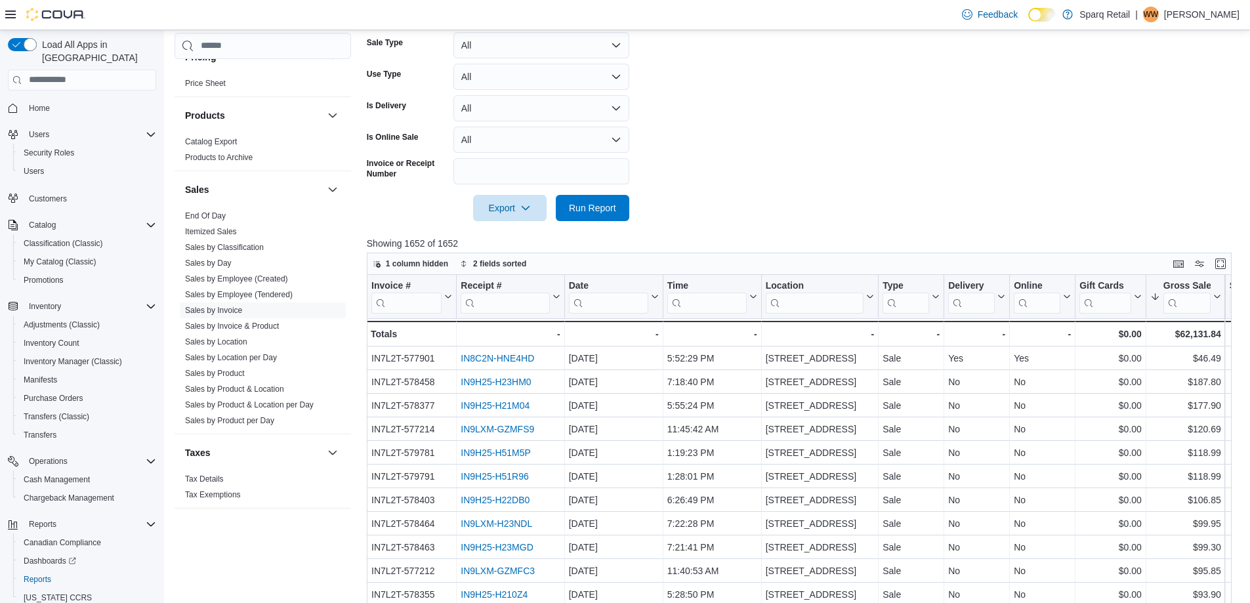
drag, startPoint x: 458, startPoint y: 295, endPoint x: 379, endPoint y: 299, distance: 79.5
click at [379, 299] on div "Invoice # Click to view column header actions" at bounding box center [412, 297] width 90 height 44
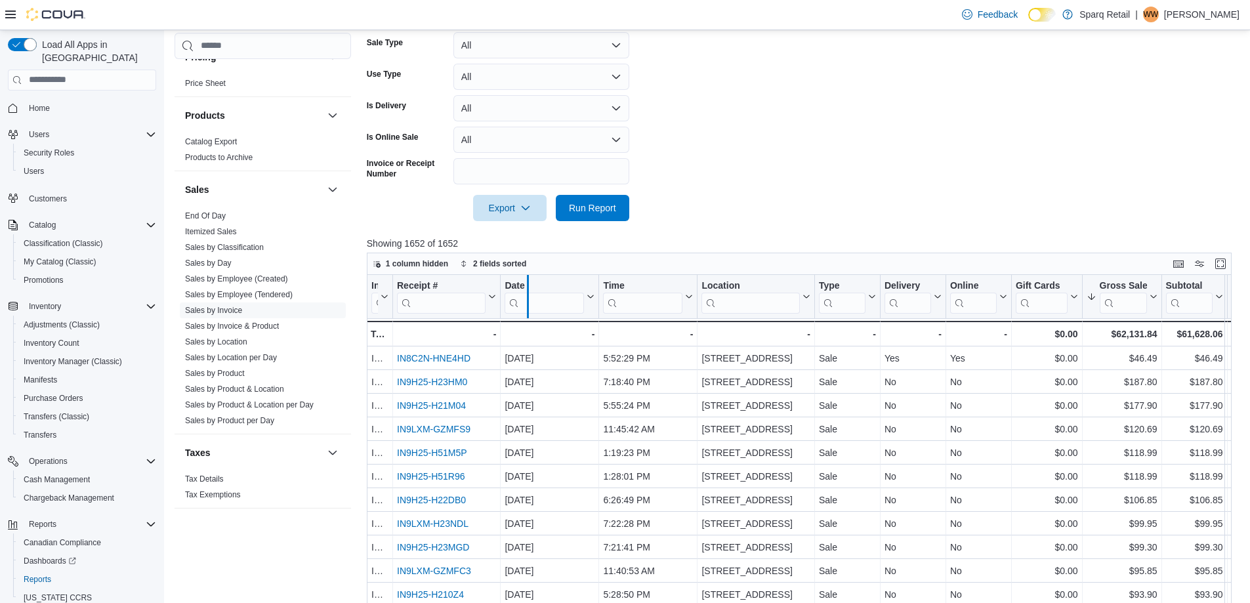
drag, startPoint x: 601, startPoint y: 299, endPoint x: 523, endPoint y: 304, distance: 77.6
click at [523, 304] on div at bounding box center [527, 296] width 11 height 43
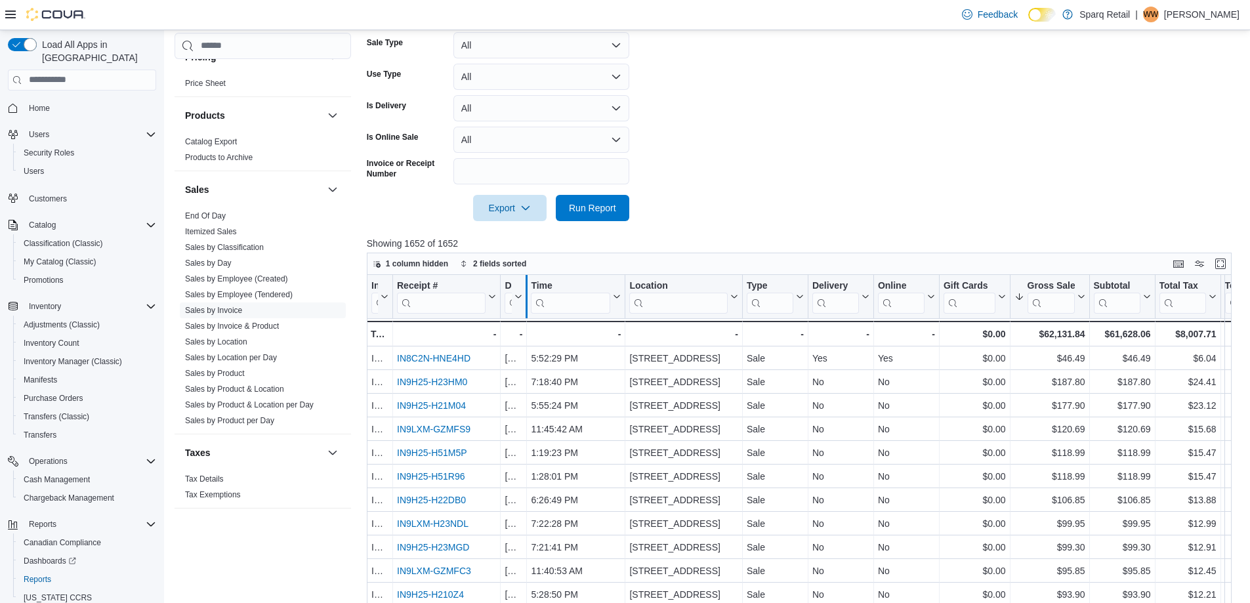
drag, startPoint x: 627, startPoint y: 301, endPoint x: 530, endPoint y: 312, distance: 97.8
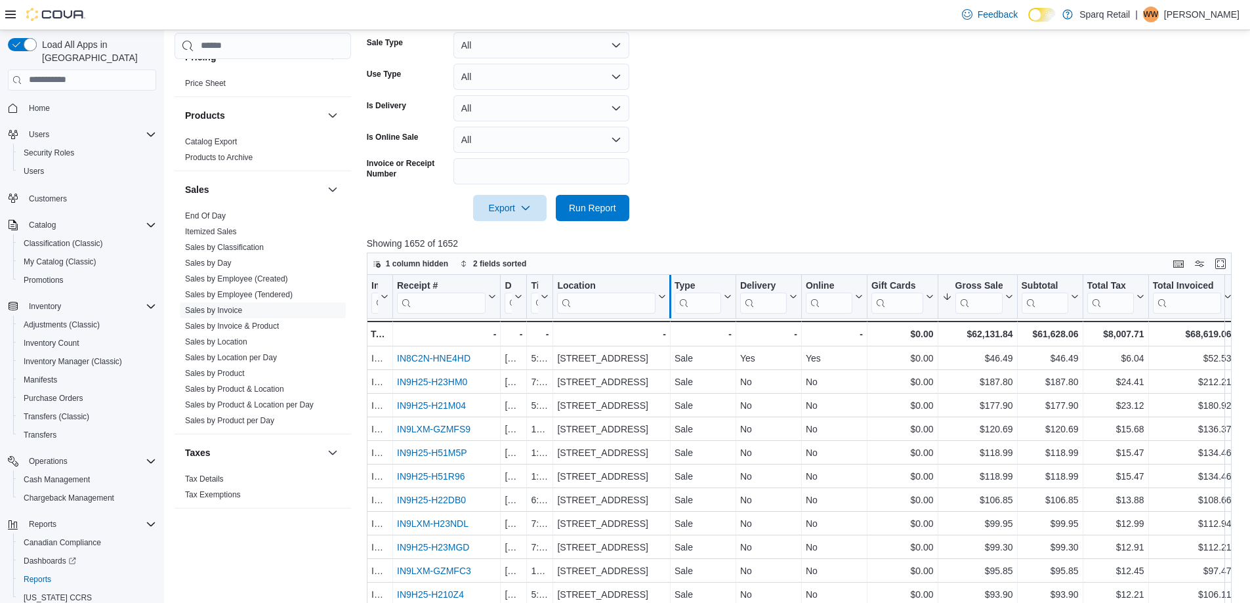
drag, startPoint x: 736, startPoint y: 293, endPoint x: 669, endPoint y: 303, distance: 67.1
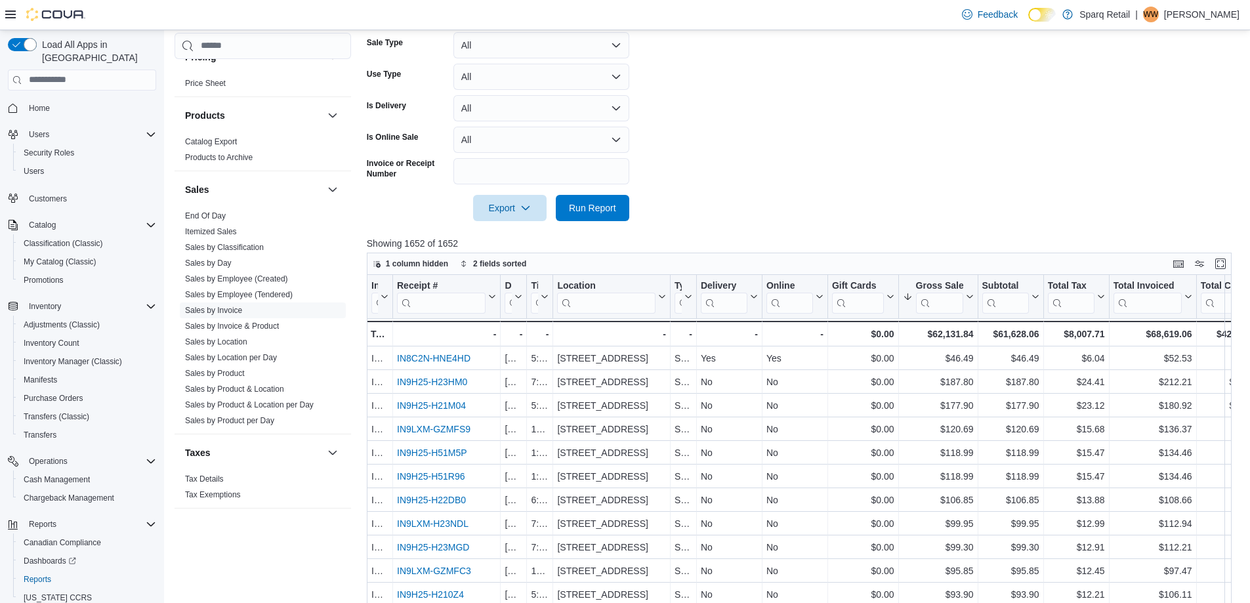
drag, startPoint x: 764, startPoint y: 305, endPoint x: 703, endPoint y: 313, distance: 61.5
click at [703, 313] on div "Delivery Click to view column header actions" at bounding box center [730, 297] width 66 height 44
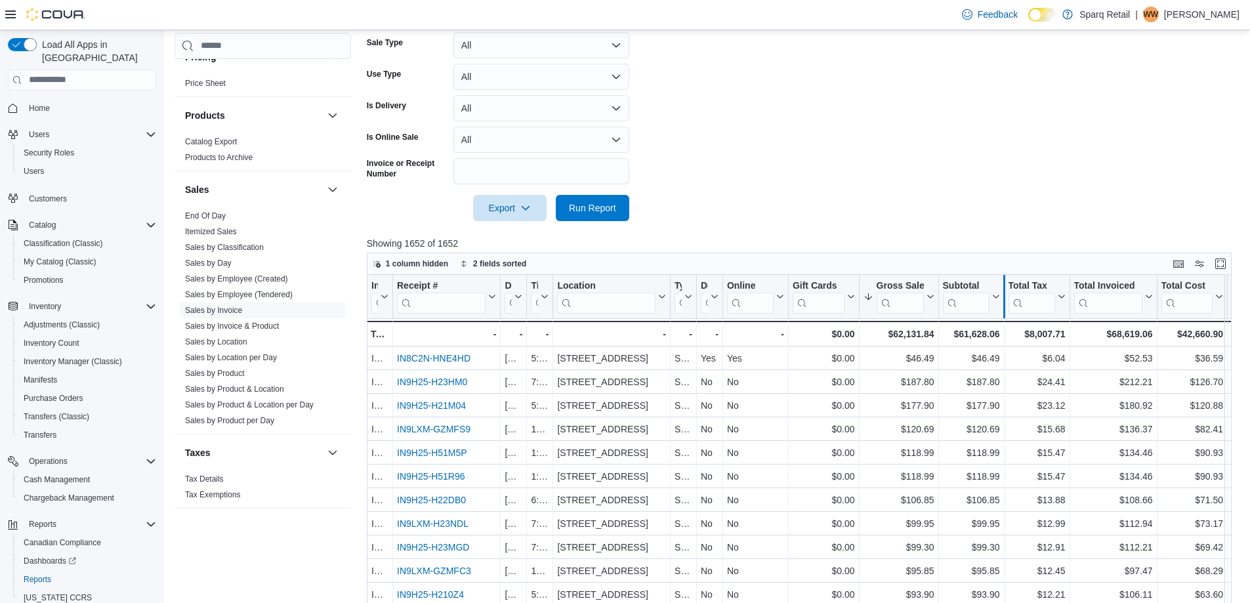
drag, startPoint x: 1067, startPoint y: 303, endPoint x: 1005, endPoint y: 312, distance: 63.0
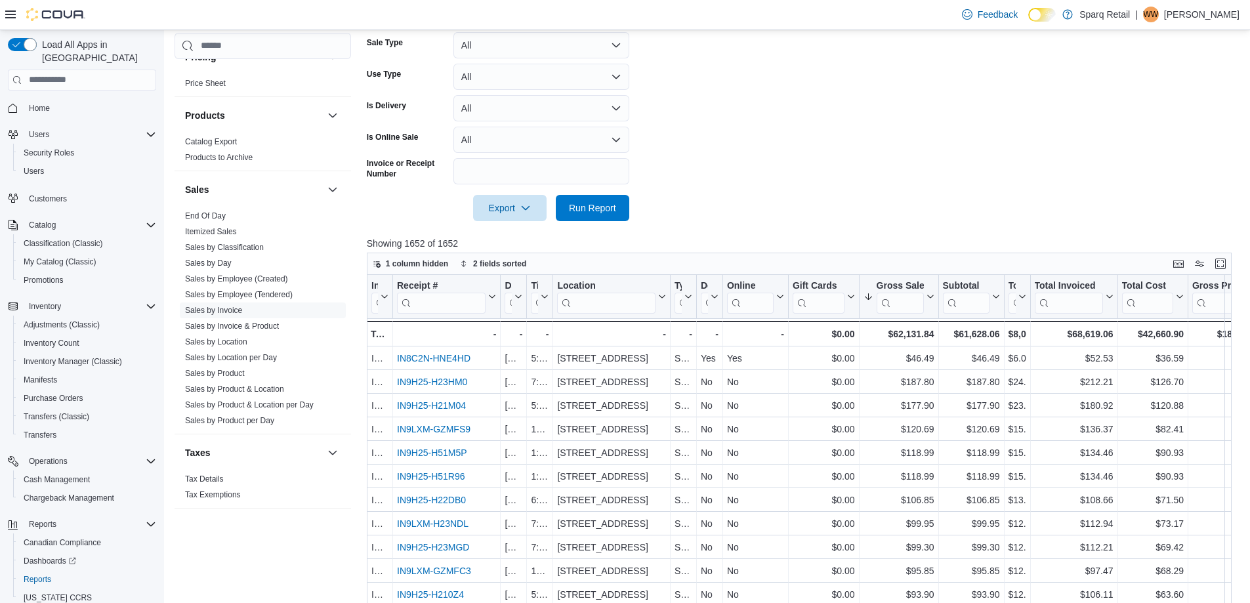
drag, startPoint x: 1003, startPoint y: 312, endPoint x: 940, endPoint y: 310, distance: 63.0
click at [958, 312] on div "Subtotal Click to view column header actions" at bounding box center [972, 297] width 66 height 44
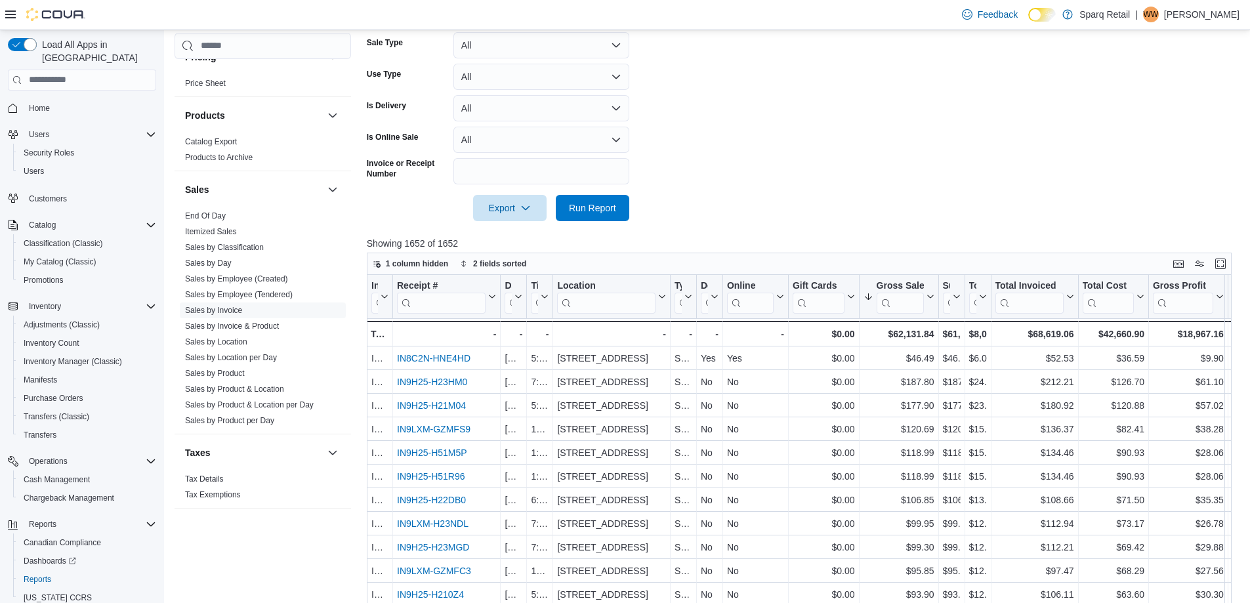
drag, startPoint x: 940, startPoint y: 310, endPoint x: 868, endPoint y: 315, distance: 71.7
click at [874, 315] on div "Gross Sales Sorted by Gross Sales, descending , then sorted by Tendered By, asc…" at bounding box center [898, 297] width 79 height 44
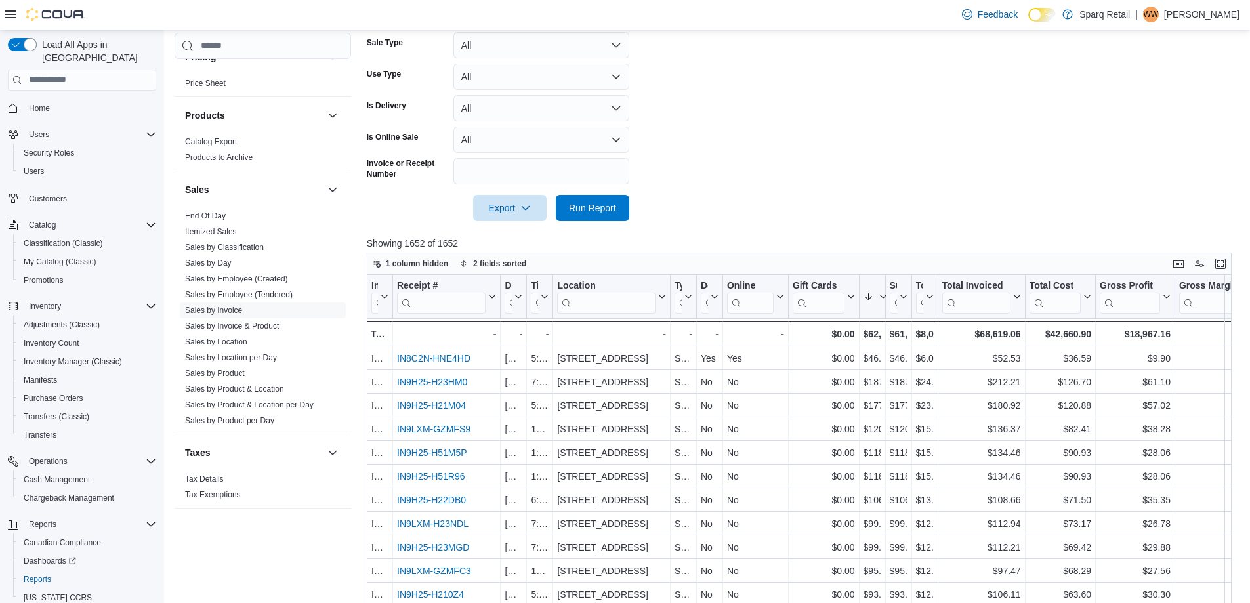
drag, startPoint x: 862, startPoint y: 313, endPoint x: 770, endPoint y: 326, distance: 92.7
click at [770, 326] on div "Invoice # Click to view column header actions Receipt # Click to view column he…" at bounding box center [804, 493] width 874 height 436
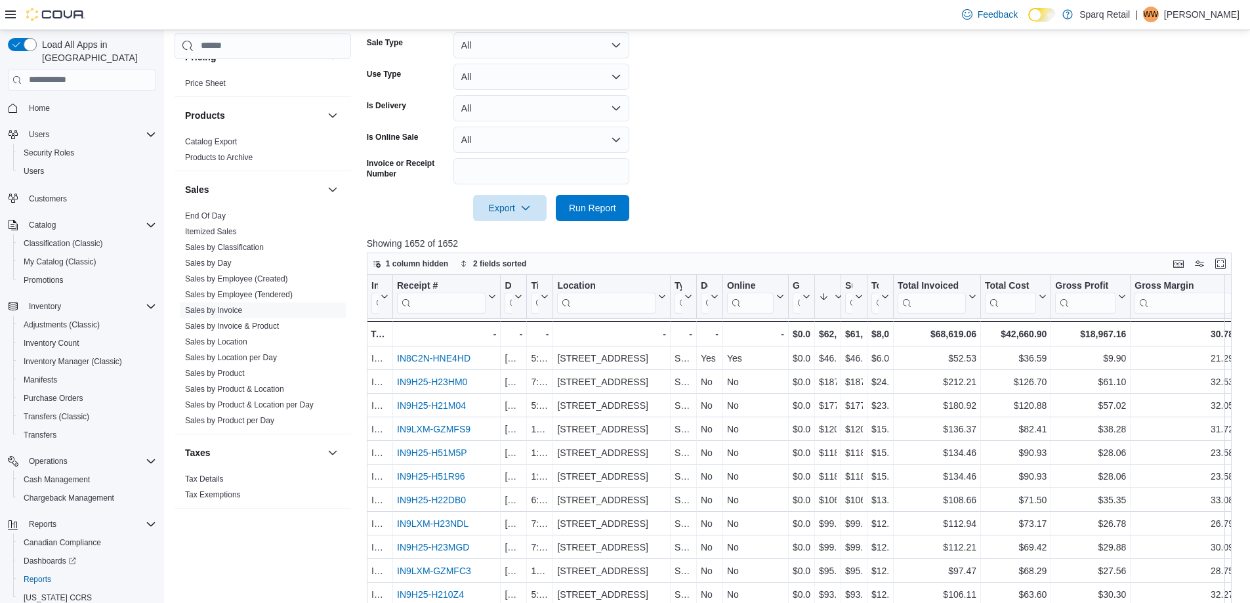
drag, startPoint x: 1125, startPoint y: 306, endPoint x: 992, endPoint y: 323, distance: 133.6
click at [993, 323] on div "Invoice # Click to view column header actions Receipt # Click to view column he…" at bounding box center [804, 493] width 874 height 436
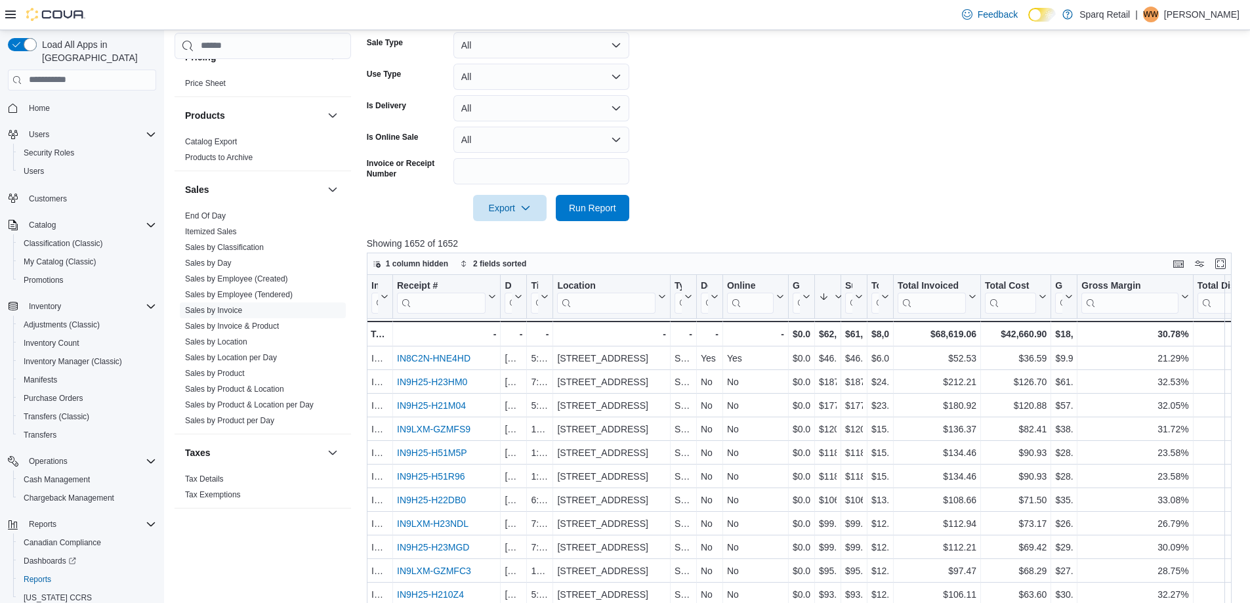
drag, startPoint x: 1051, startPoint y: 310, endPoint x: 923, endPoint y: 317, distance: 128.2
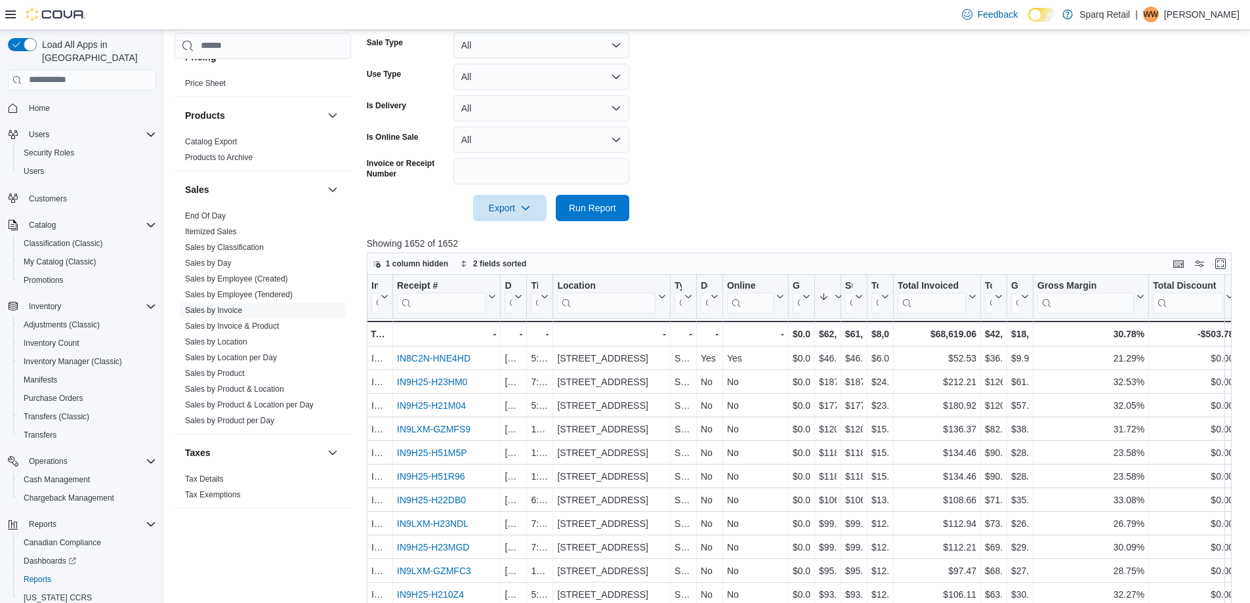
drag, startPoint x: 980, startPoint y: 309, endPoint x: 881, endPoint y: 314, distance: 98.6
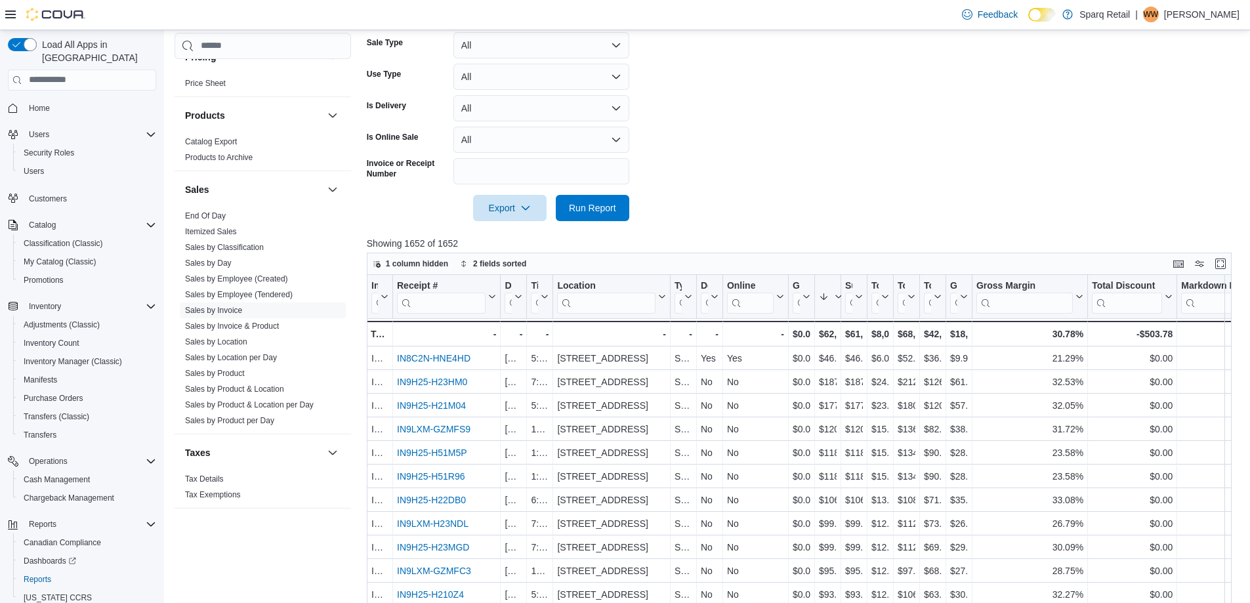
drag, startPoint x: 1181, startPoint y: 295, endPoint x: 1057, endPoint y: 312, distance: 125.9
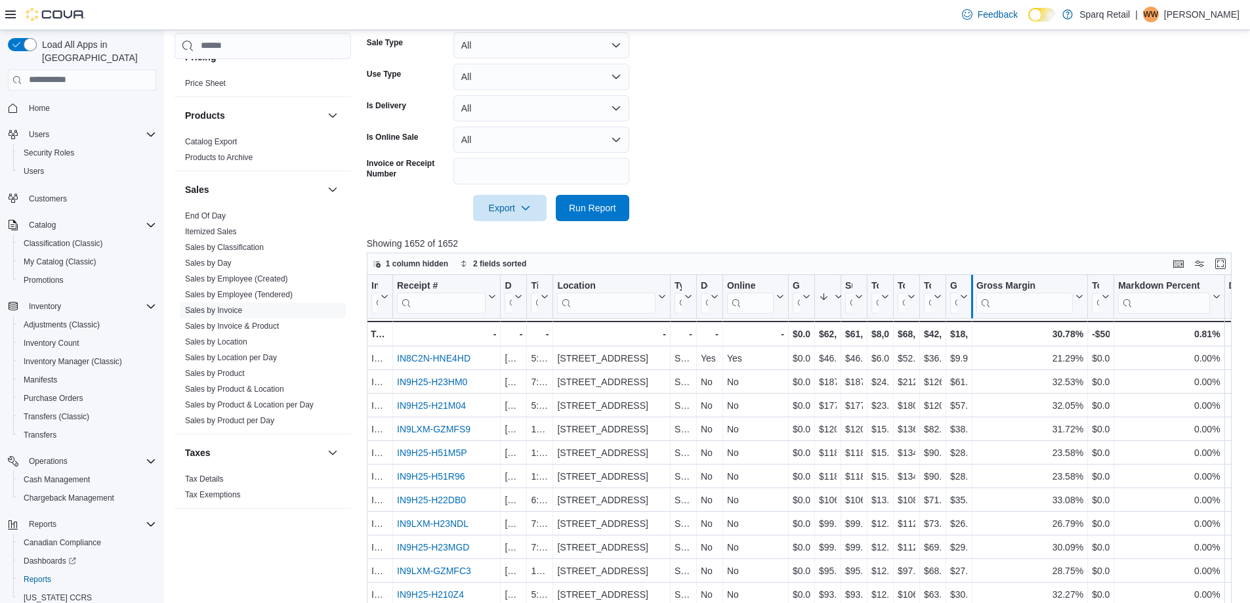
drag, startPoint x: 1084, startPoint y: 305, endPoint x: 975, endPoint y: 311, distance: 109.1
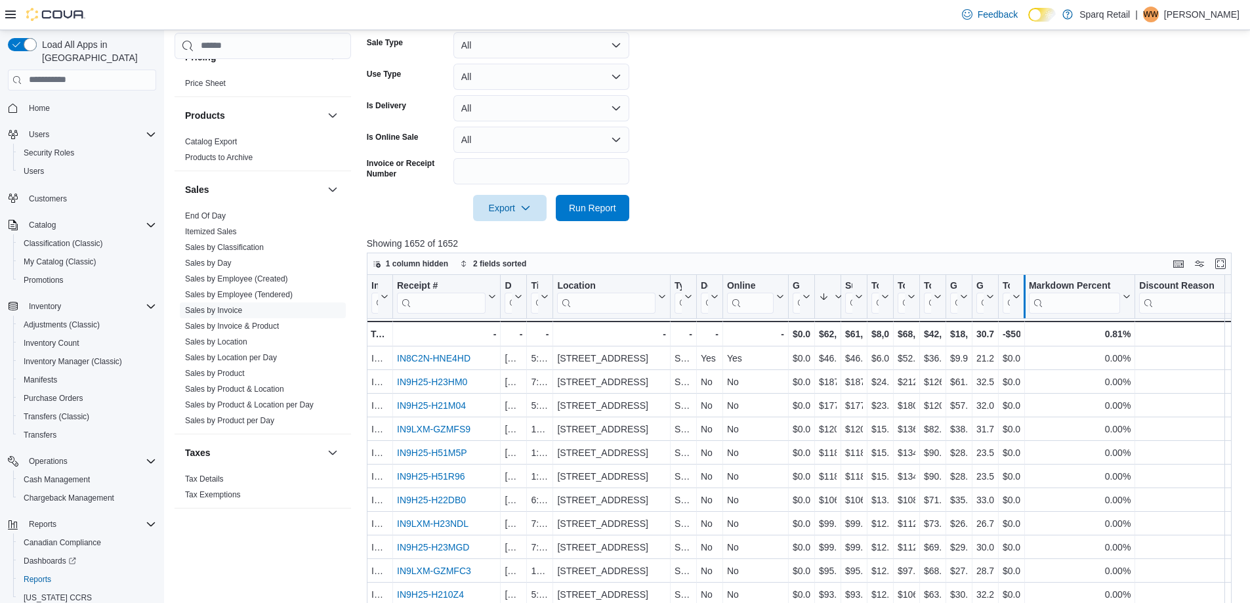
drag, startPoint x: 1139, startPoint y: 295, endPoint x: 1023, endPoint y: 301, distance: 117.0
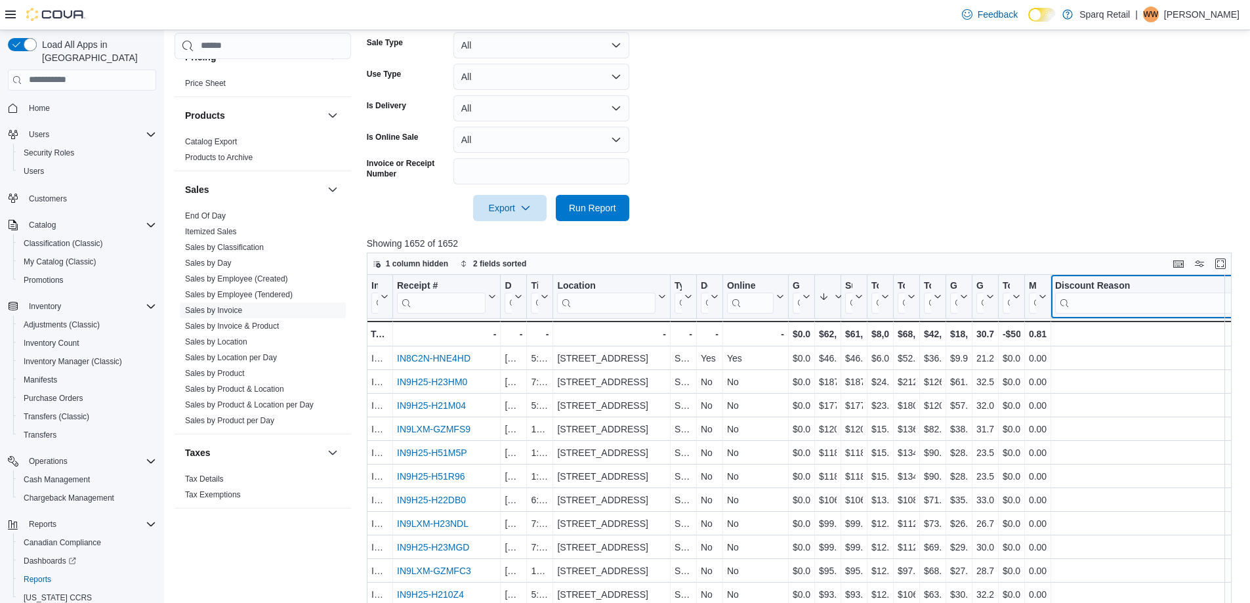
click at [1137, 298] on input "search" at bounding box center [1176, 303] width 243 height 21
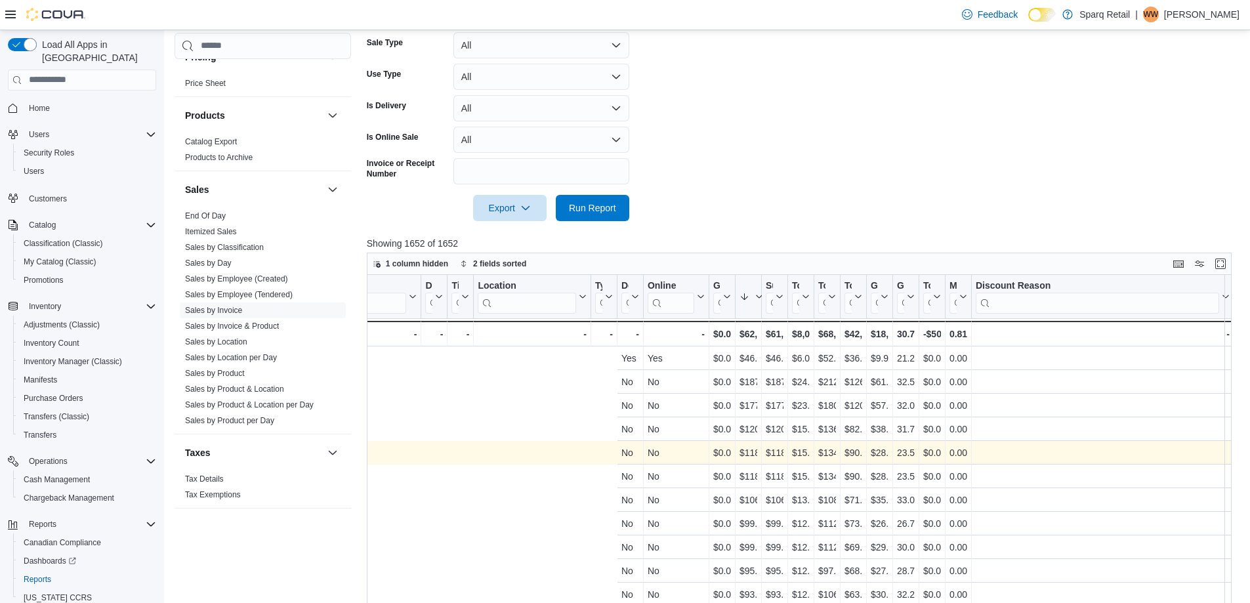
scroll to position [0, 400]
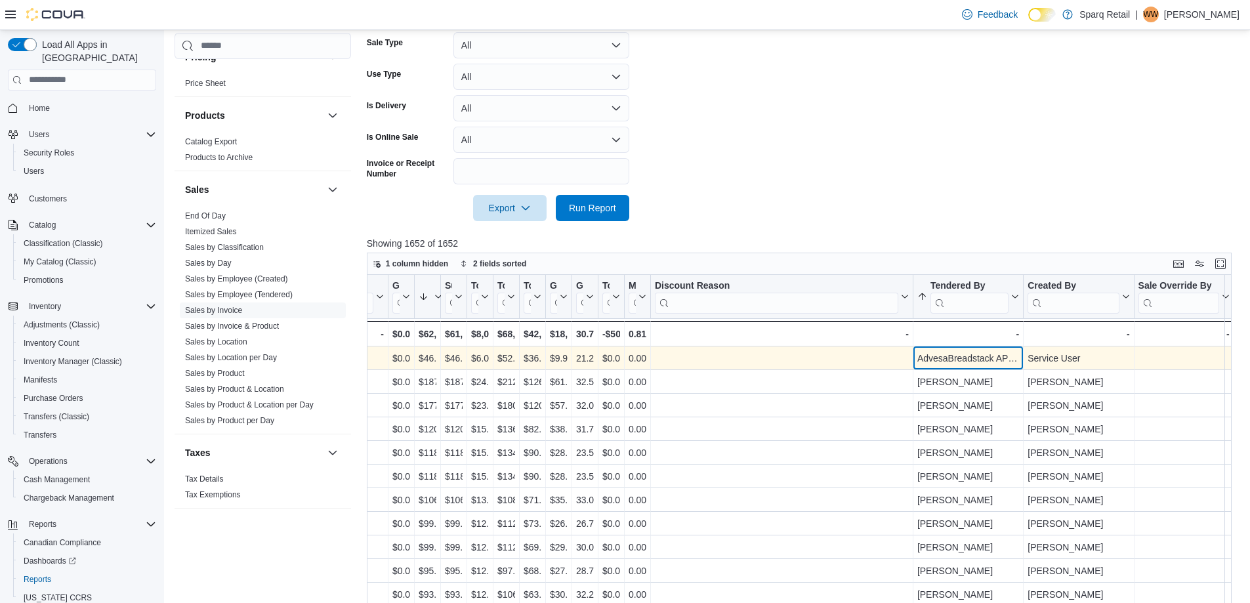
click at [965, 362] on div "AdvesaBreadstack API Cova User" at bounding box center [969, 358] width 102 height 16
click at [948, 357] on div "AdvesaBreadstack API Cova User" at bounding box center [969, 358] width 102 height 16
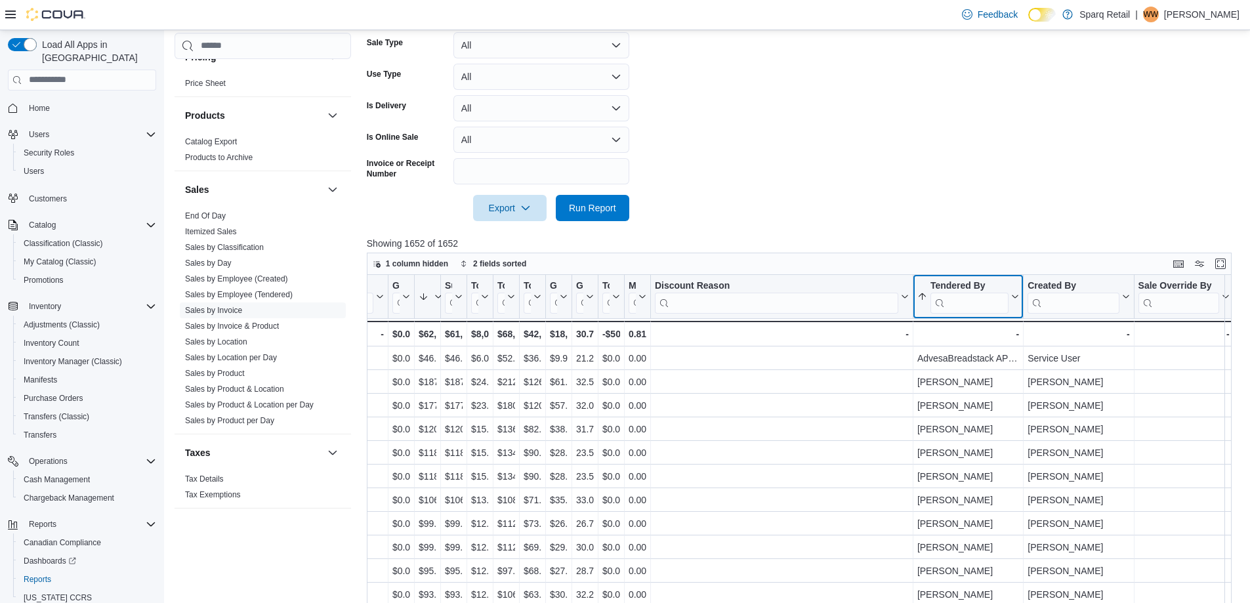
click at [963, 298] on input "search" at bounding box center [970, 303] width 78 height 21
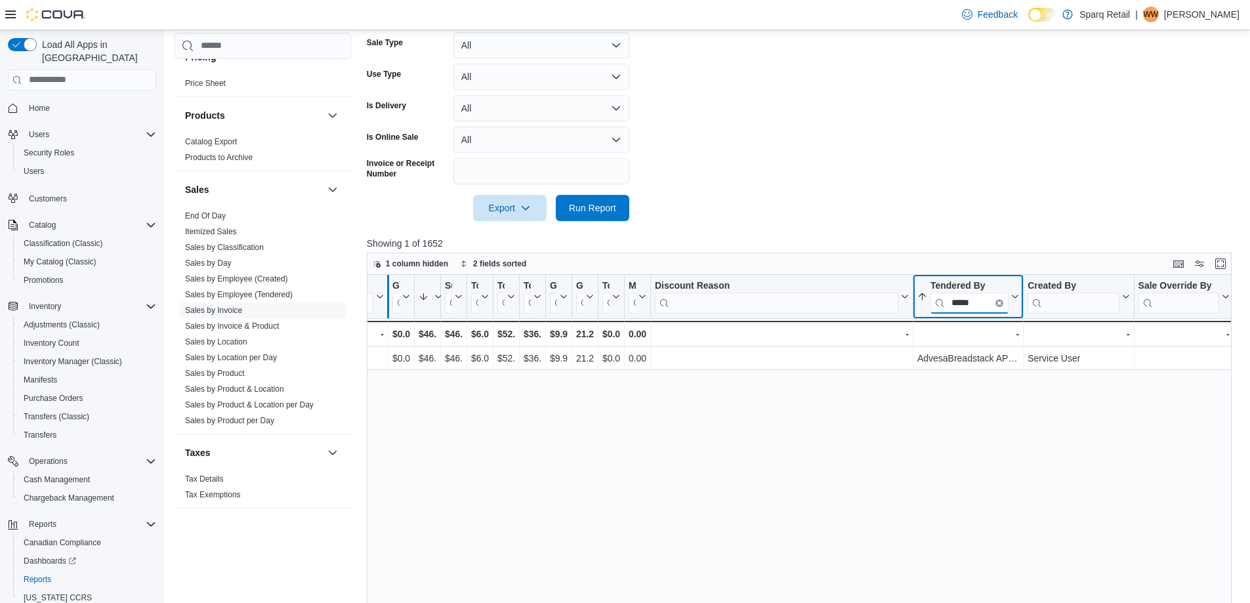
click at [388, 297] on div at bounding box center [388, 296] width 11 height 43
drag, startPoint x: 414, startPoint y: 295, endPoint x: 452, endPoint y: 291, distance: 37.6
click at [419, 291] on div at bounding box center [414, 296] width 11 height 43
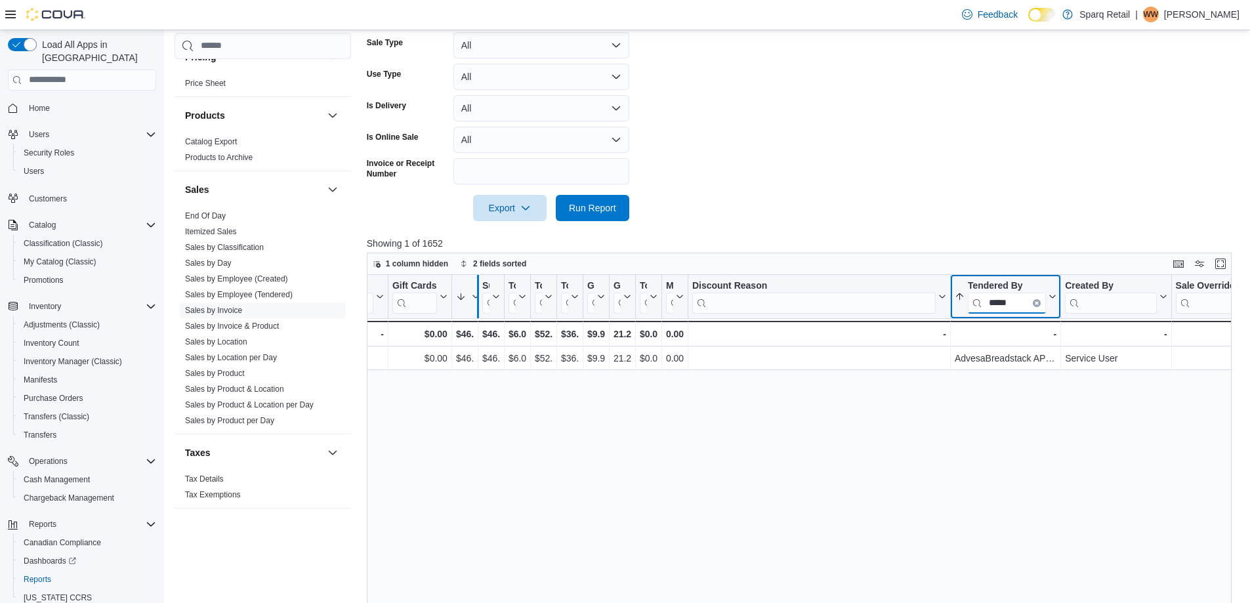
drag, startPoint x: 402, startPoint y: 291, endPoint x: 480, endPoint y: 292, distance: 78.8
click at [480, 292] on div "Invoice # Click to view column header actions Receipt # Click to view column he…" at bounding box center [1211, 311] width 2489 height 72
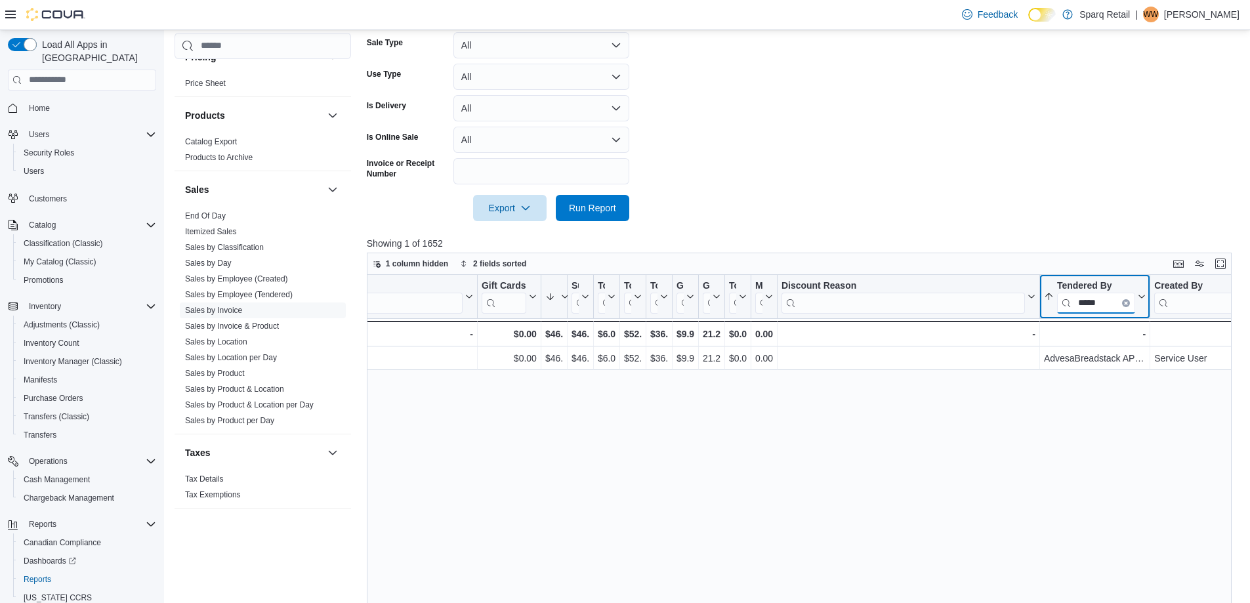
type input "*****"
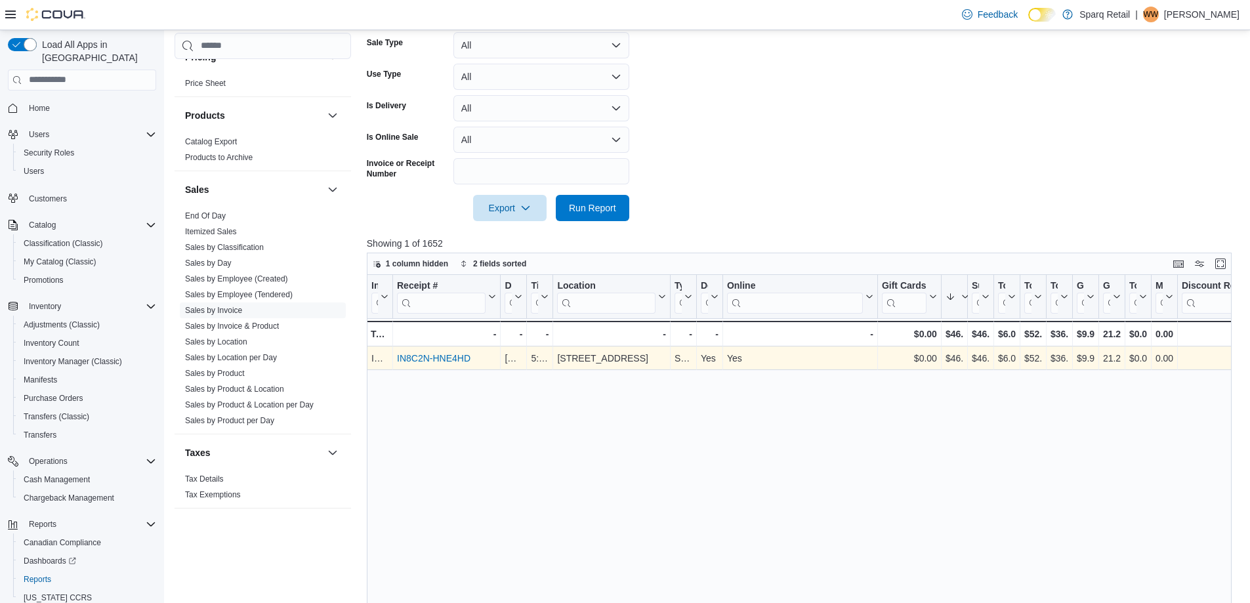
click at [427, 360] on link "IN8C2N-HNE4HD" at bounding box center [434, 358] width 74 height 11
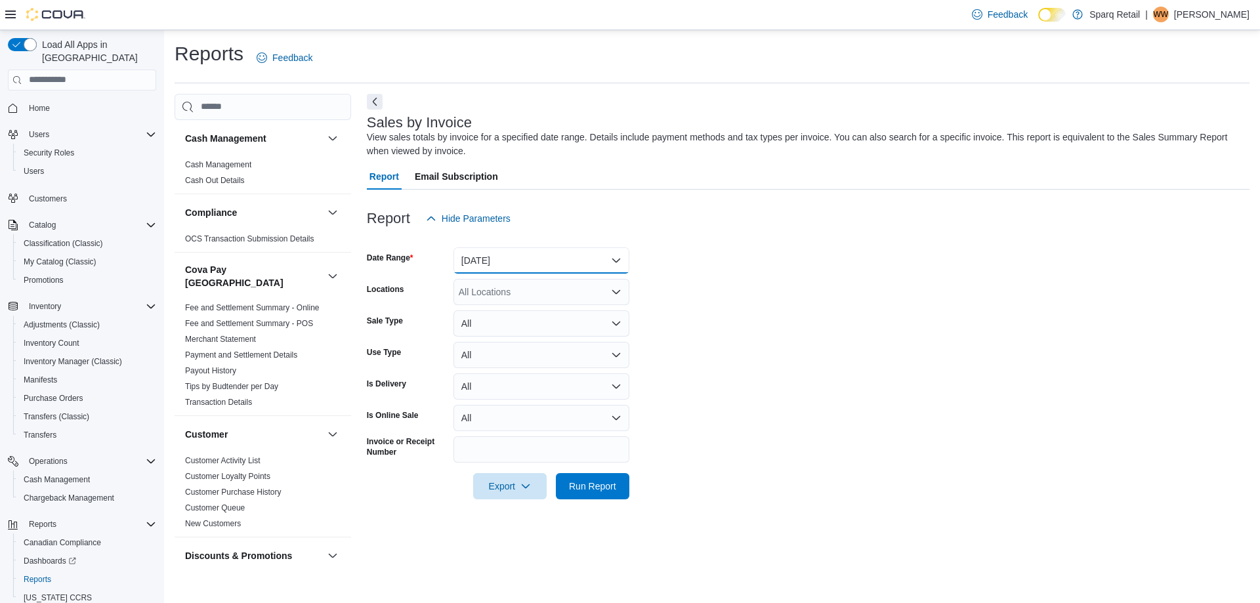
click at [491, 259] on button "[DATE]" at bounding box center [542, 260] width 176 height 26
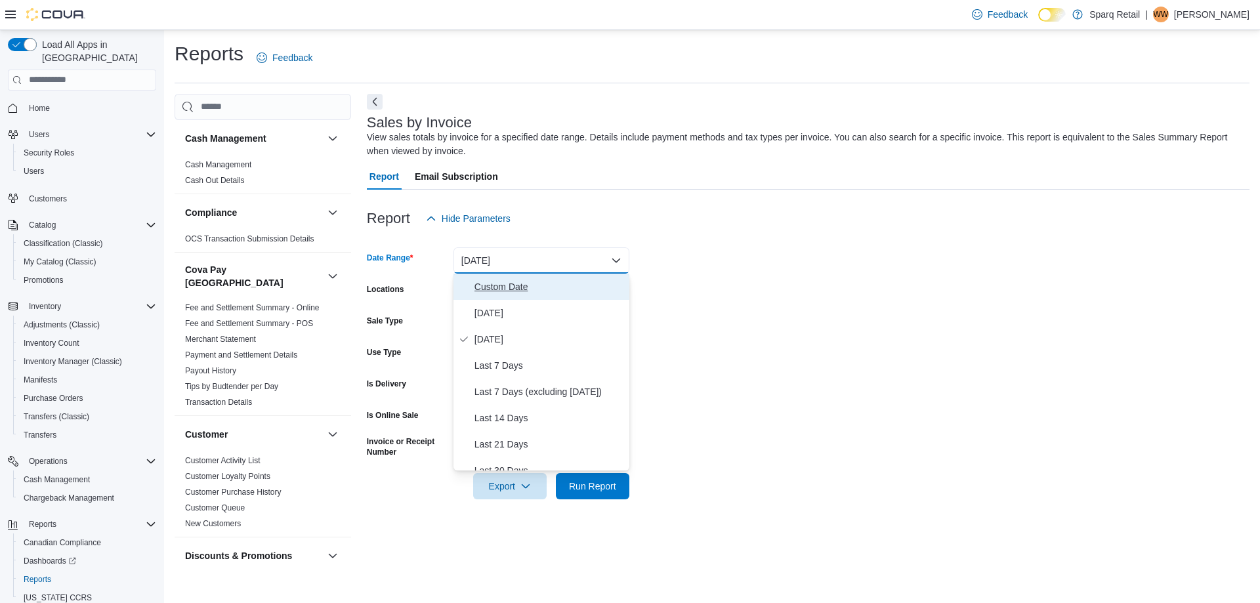
click at [483, 283] on span "Custom Date" at bounding box center [550, 287] width 150 height 16
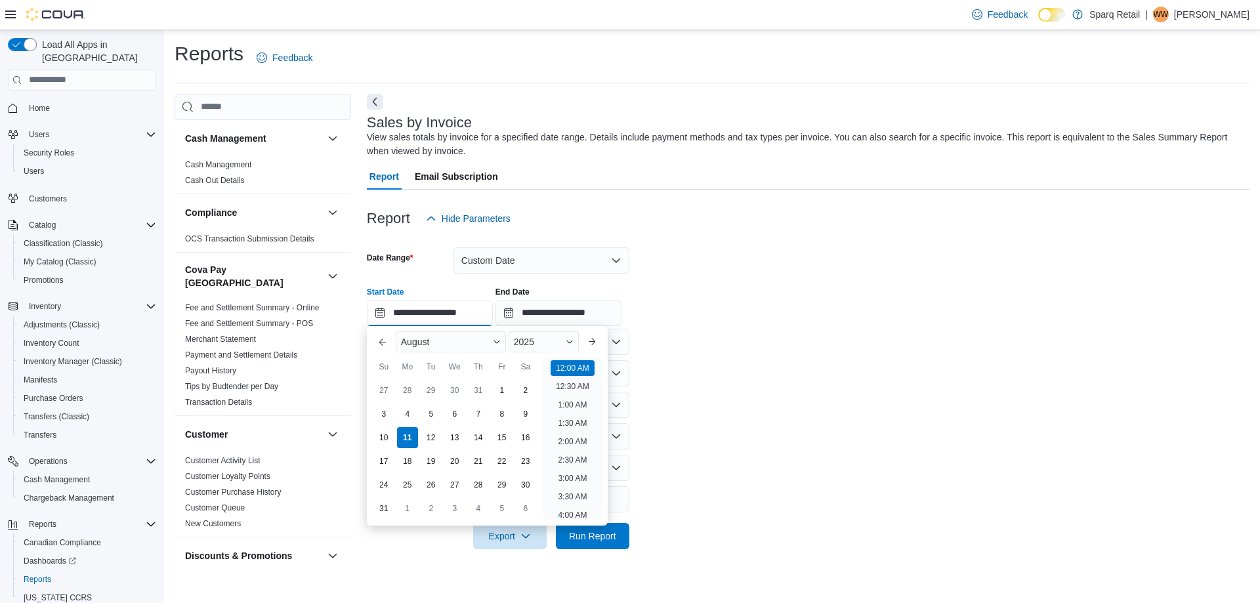
click at [418, 315] on input "**********" at bounding box center [430, 313] width 126 height 26
click at [381, 387] on div "27" at bounding box center [383, 390] width 23 height 23
type input "**********"
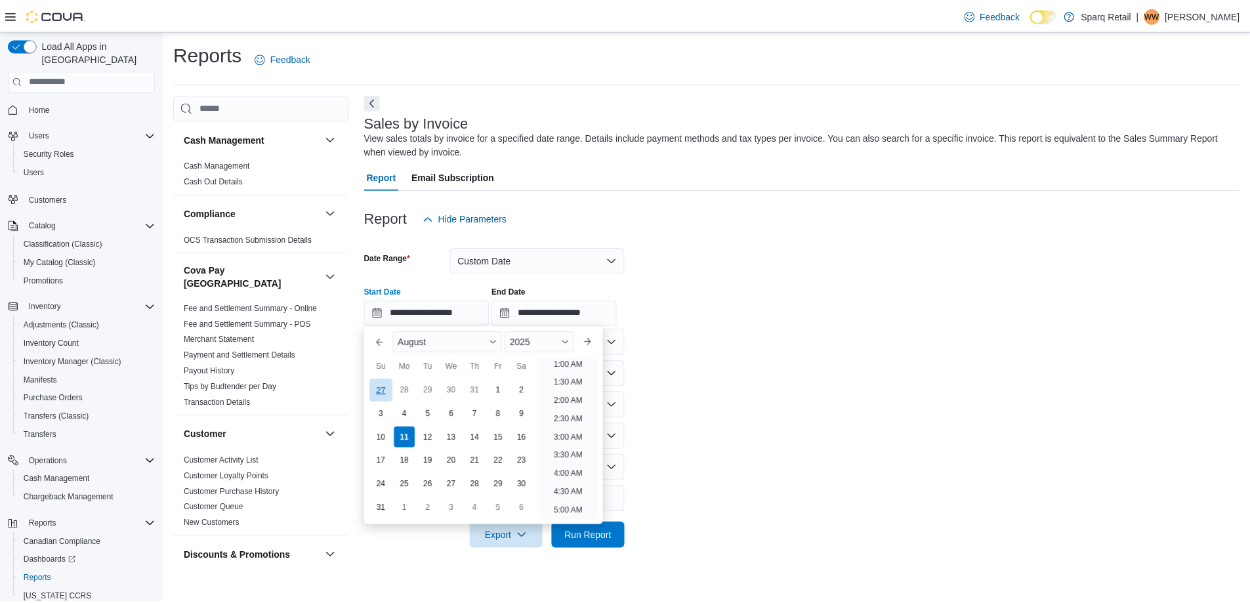
scroll to position [3, 0]
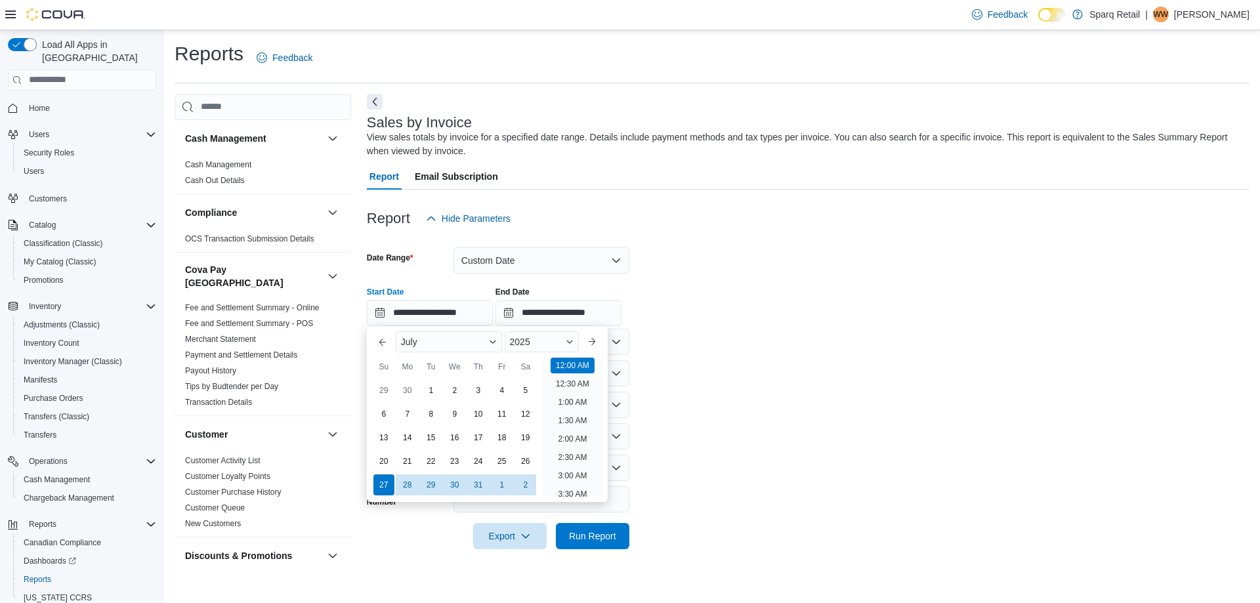
click at [769, 346] on form "**********" at bounding box center [808, 391] width 883 height 318
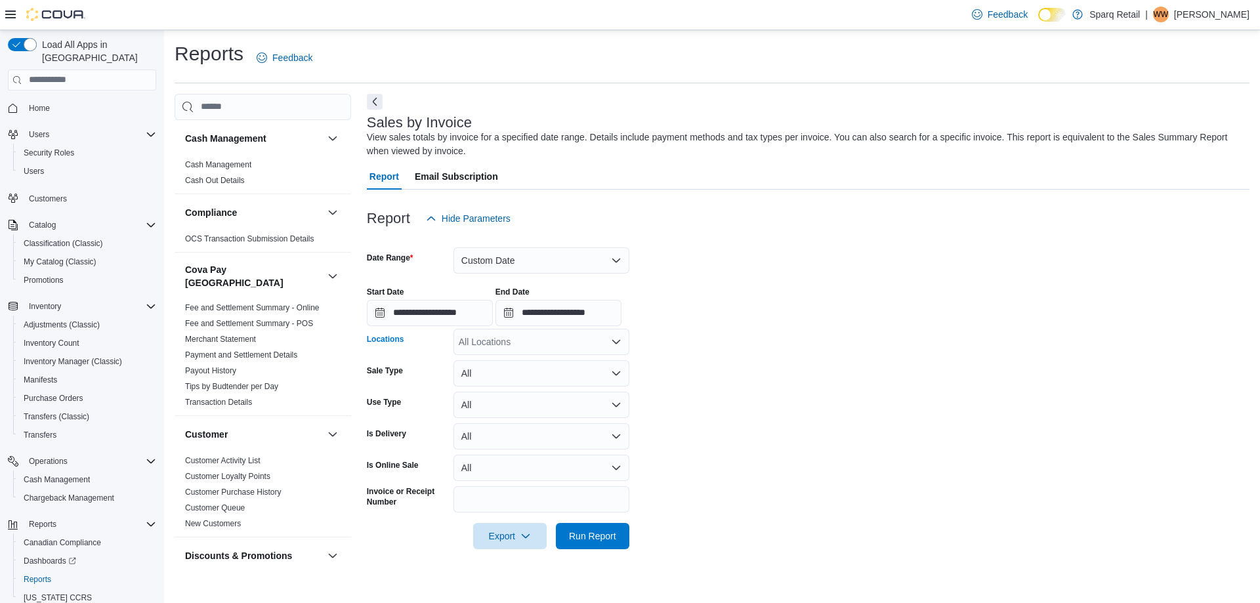
click at [500, 346] on div "All Locations" at bounding box center [542, 342] width 176 height 26
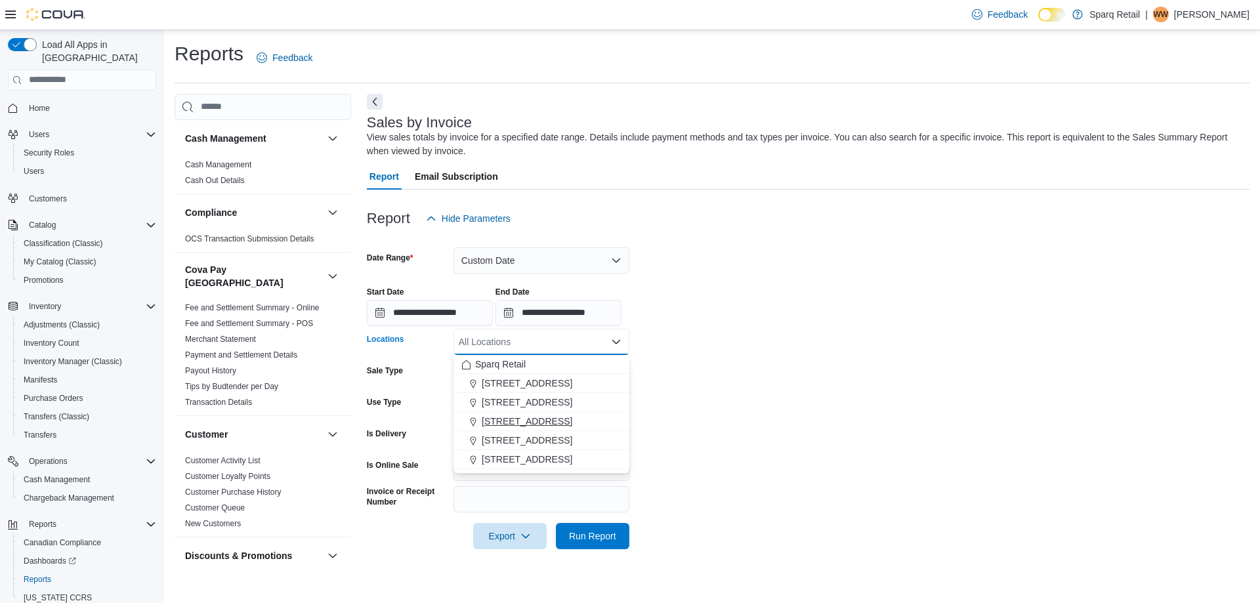
click at [503, 415] on span "[STREET_ADDRESS]" at bounding box center [527, 421] width 91 height 13
click at [583, 527] on span "Run Report" at bounding box center [593, 535] width 58 height 26
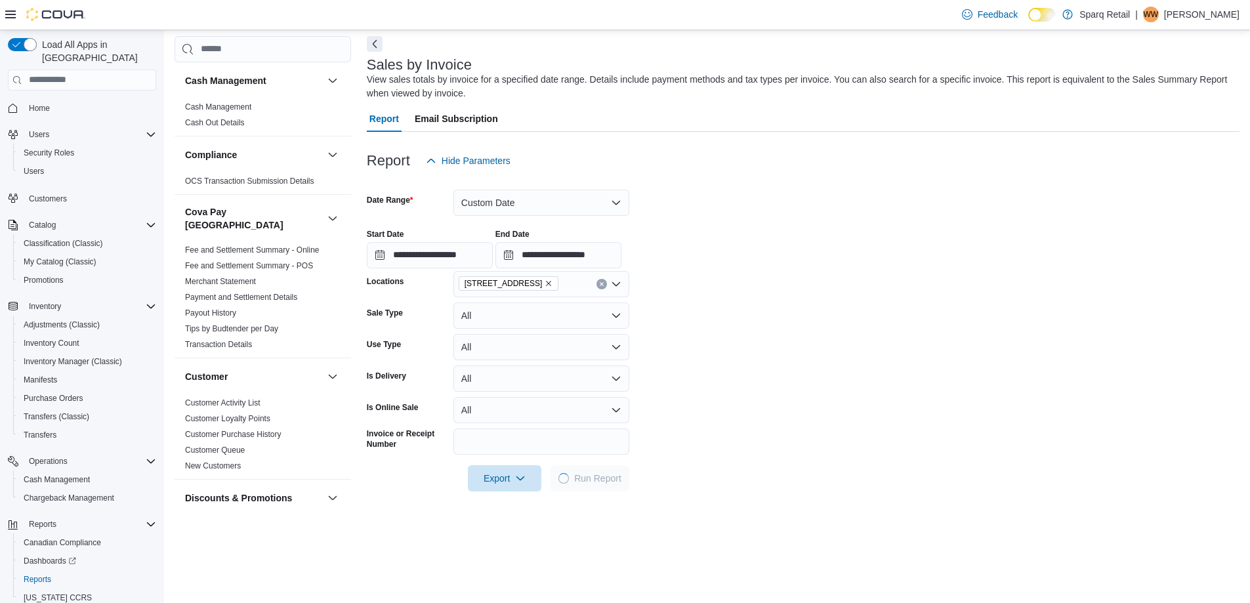
scroll to position [263, 0]
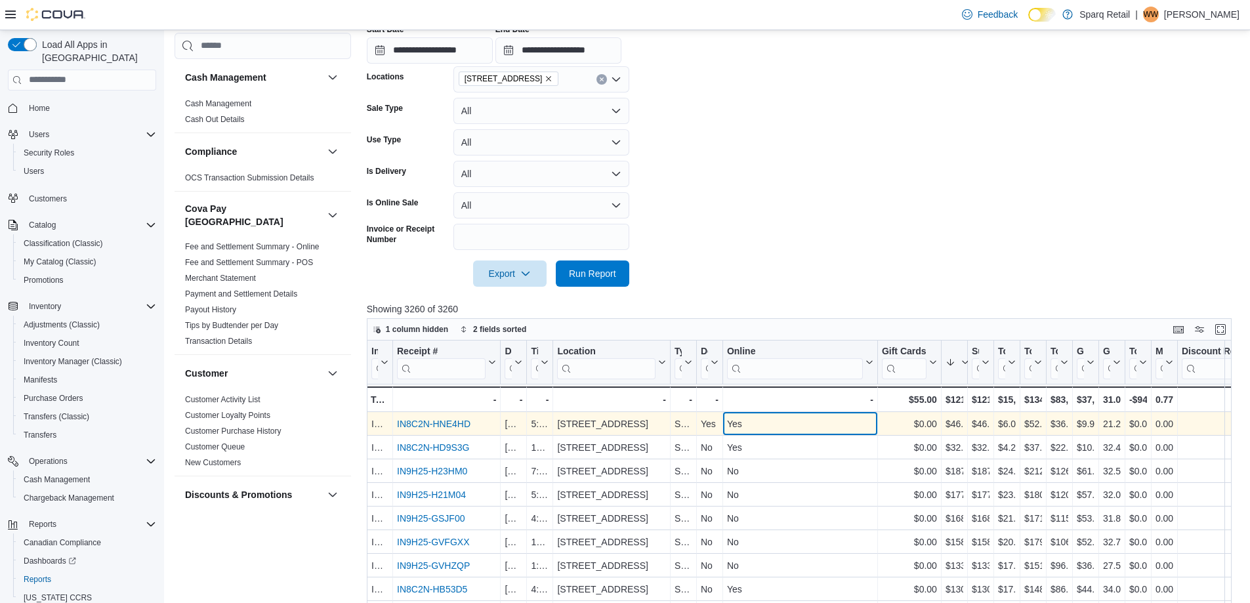
click at [822, 423] on div "Yes" at bounding box center [800, 424] width 146 height 16
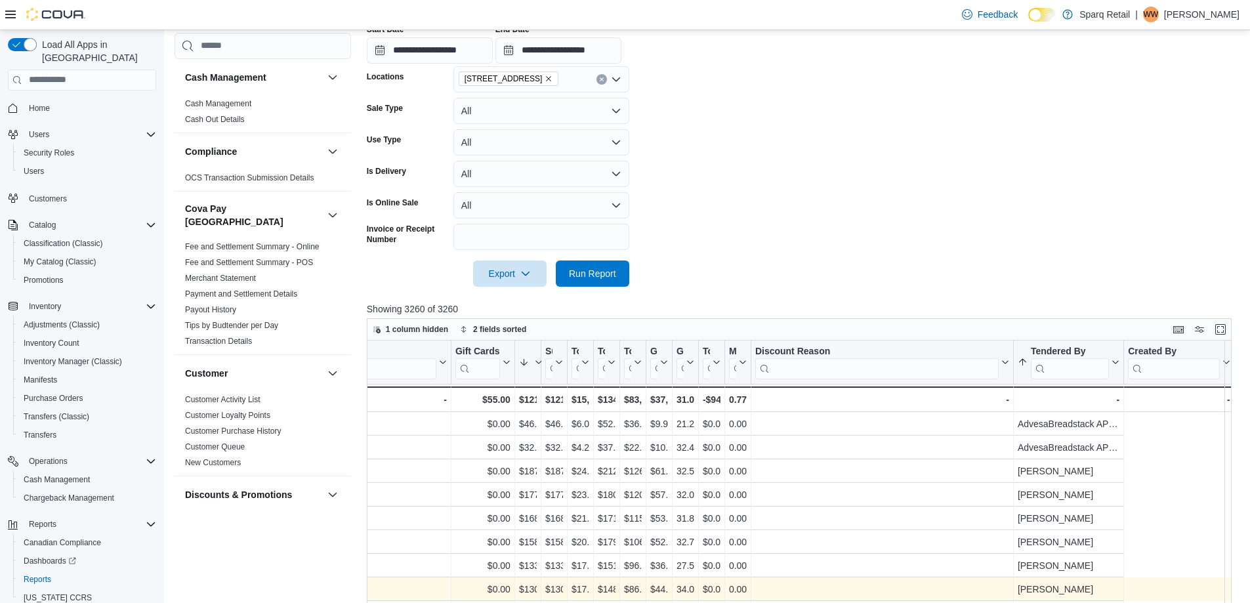
scroll to position [0, 0]
